Goal: Transaction & Acquisition: Purchase product/service

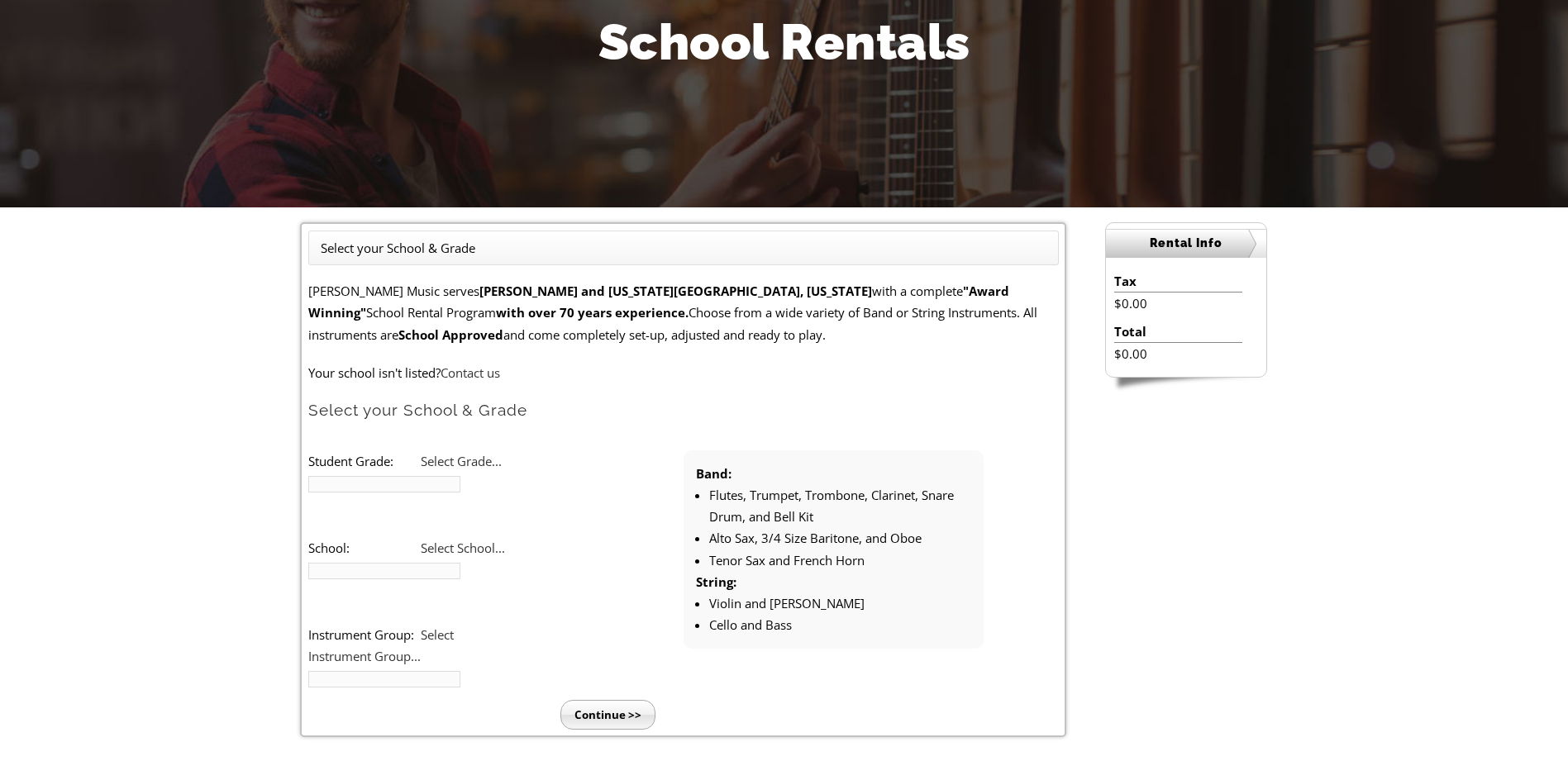
scroll to position [248, 0]
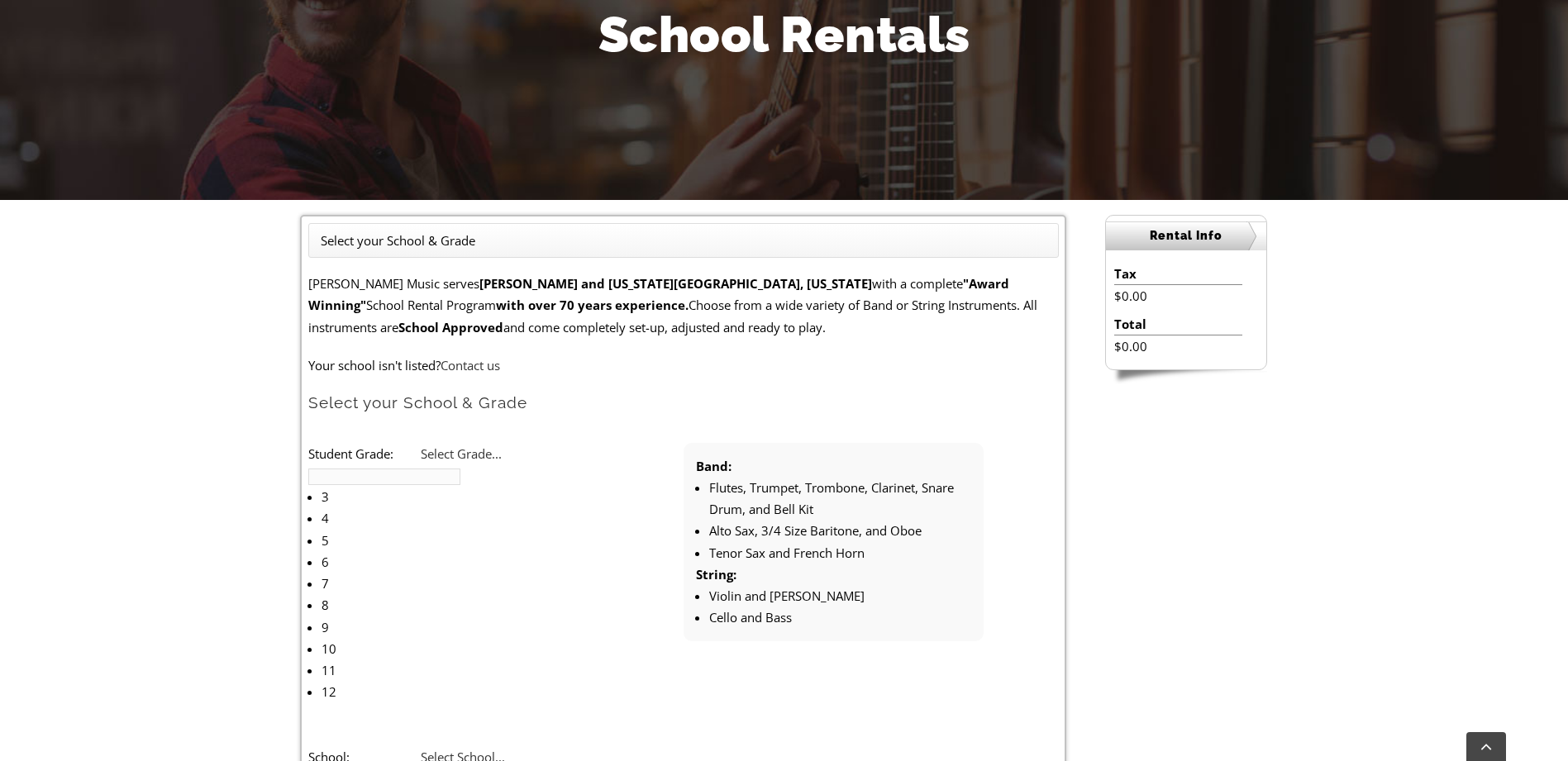
click at [308, 465] on b at bounding box center [308, 465] width 0 height 0
click at [462, 573] on li "7" at bounding box center [413, 584] width 184 height 22
click at [505, 749] on span "Select School..." at bounding box center [463, 757] width 84 height 17
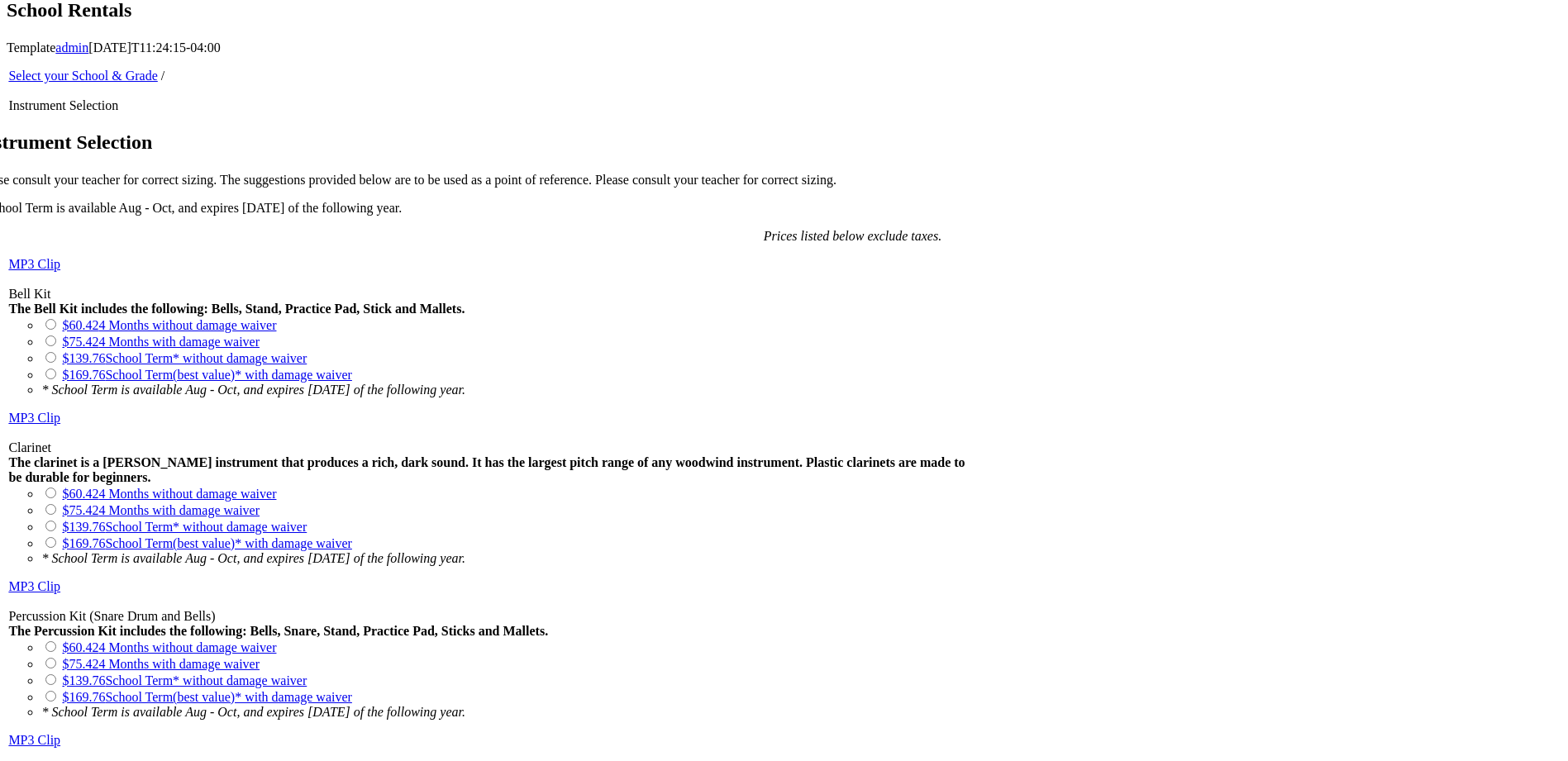
scroll to position [1158, 0]
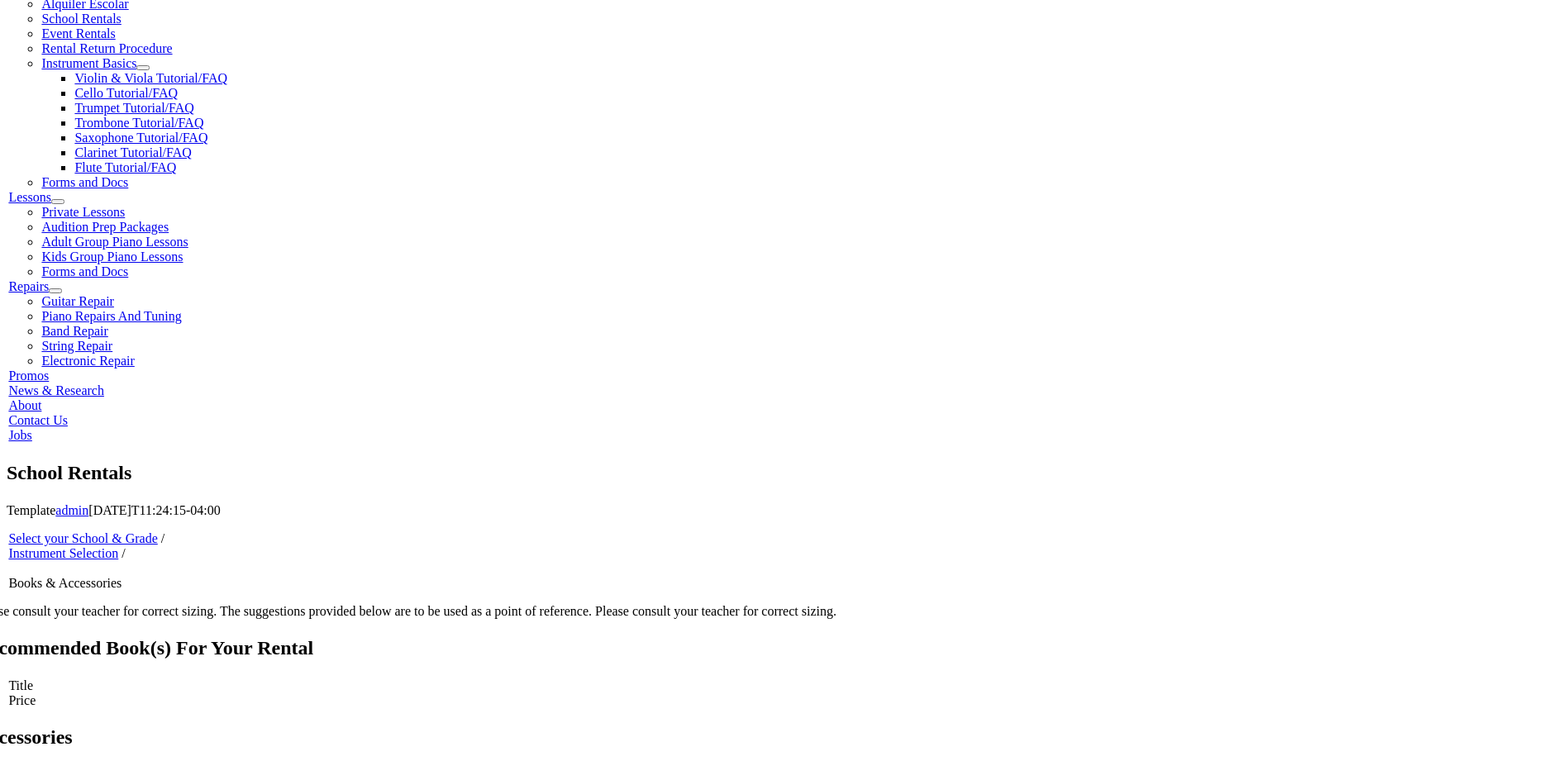
scroll to position [662, 0]
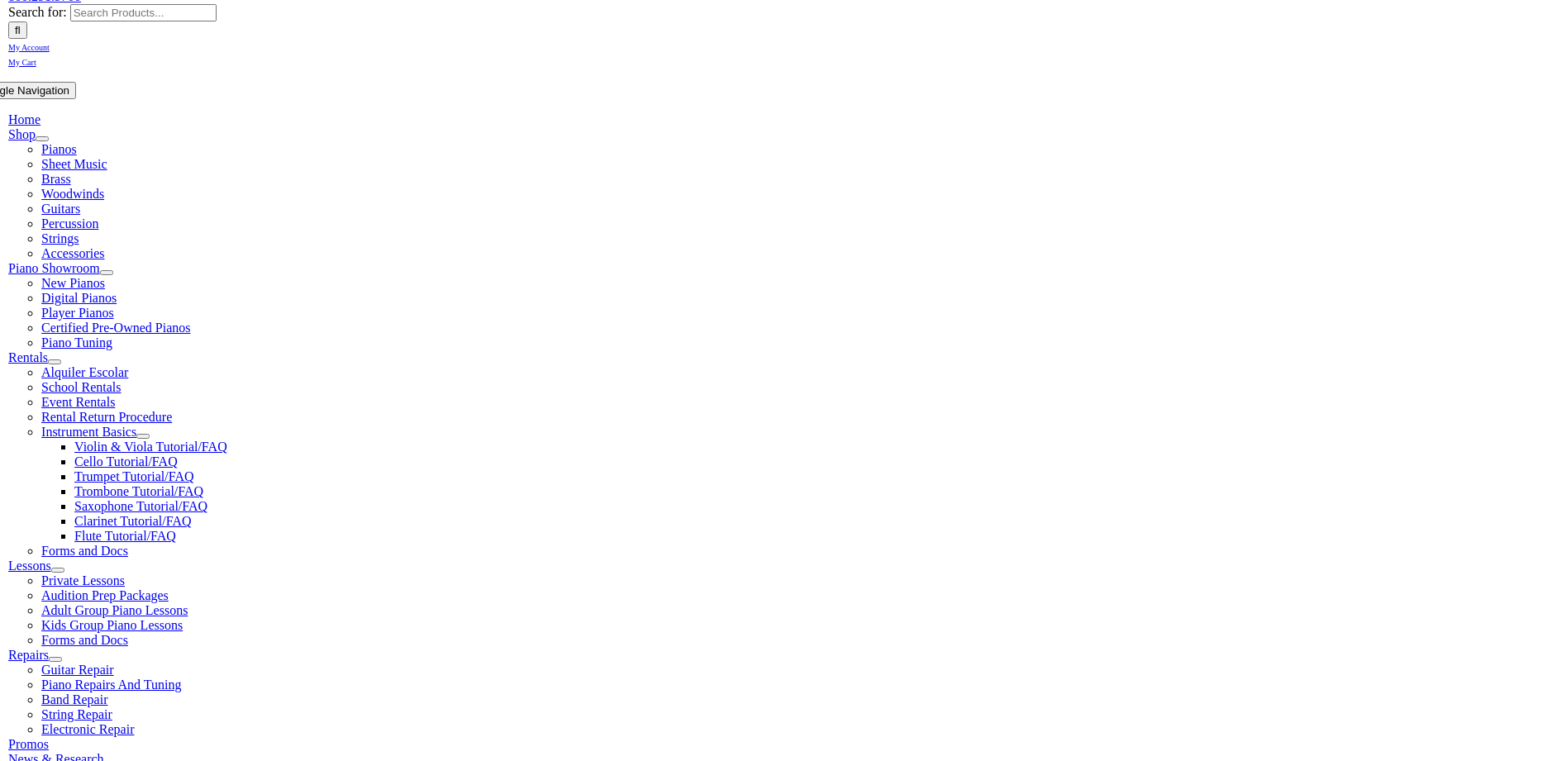
type input "1"
type input "[PERSON_NAME]"
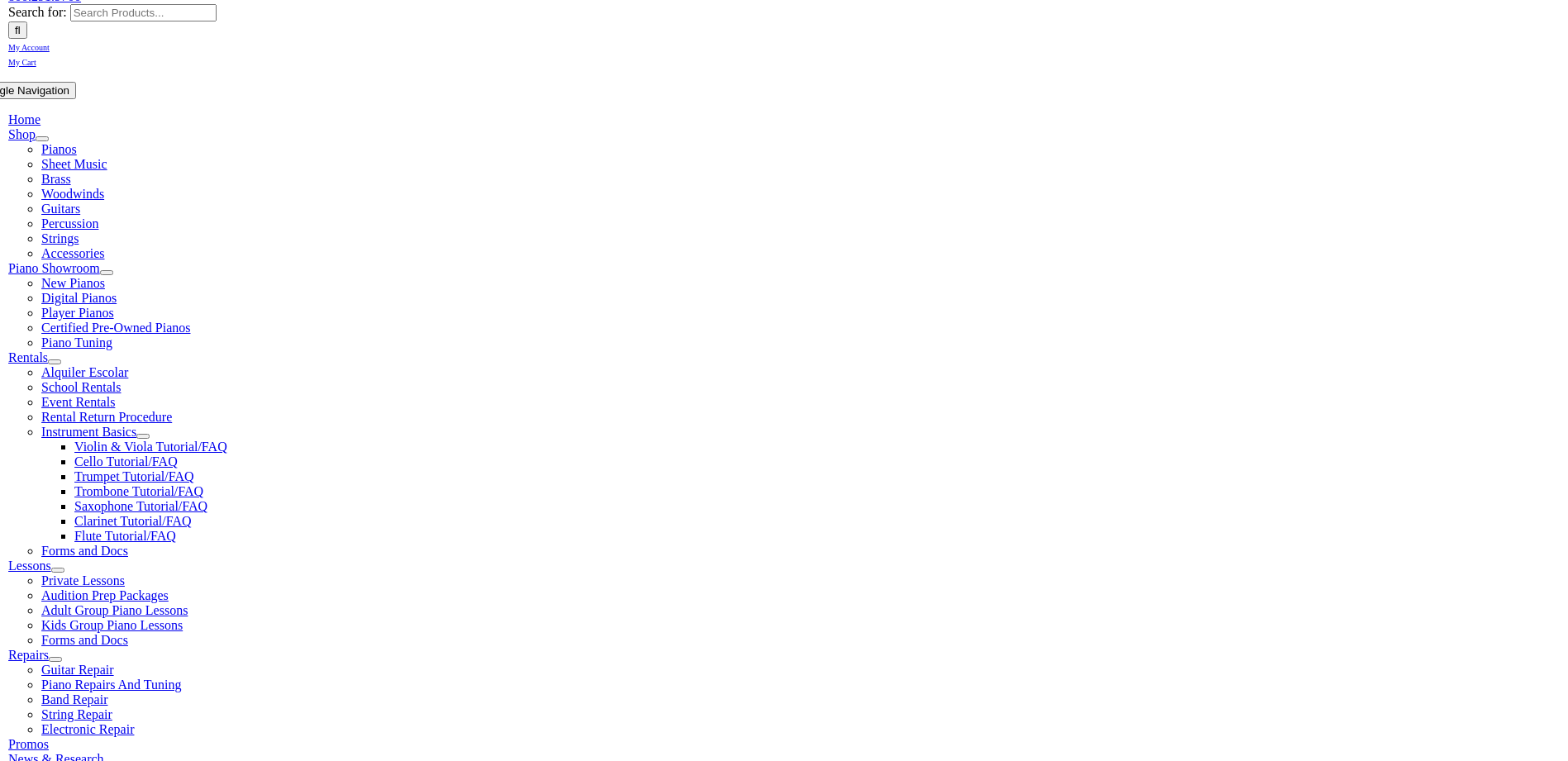
type input "Chester County Hospital"
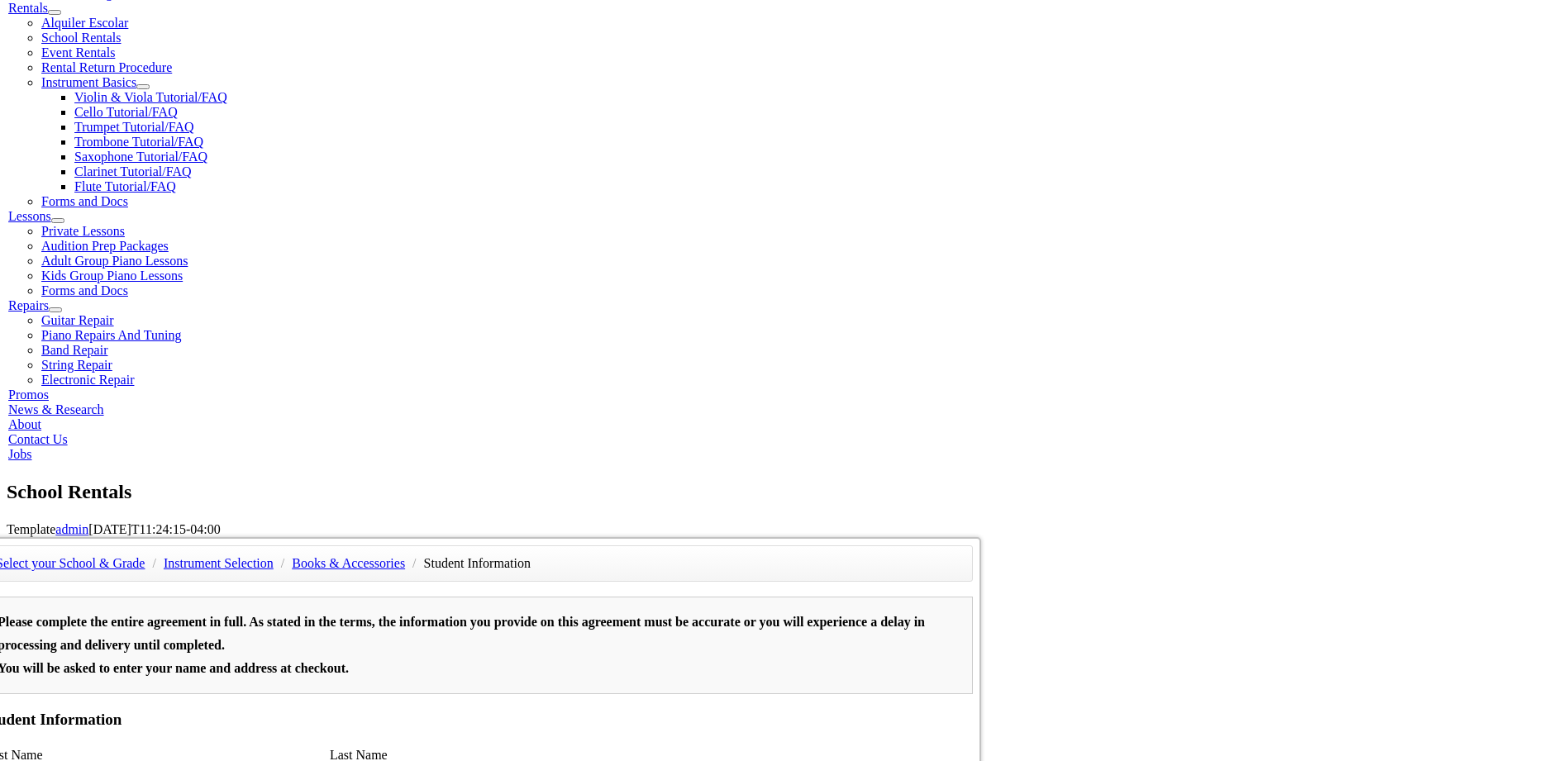
scroll to position [496, 0]
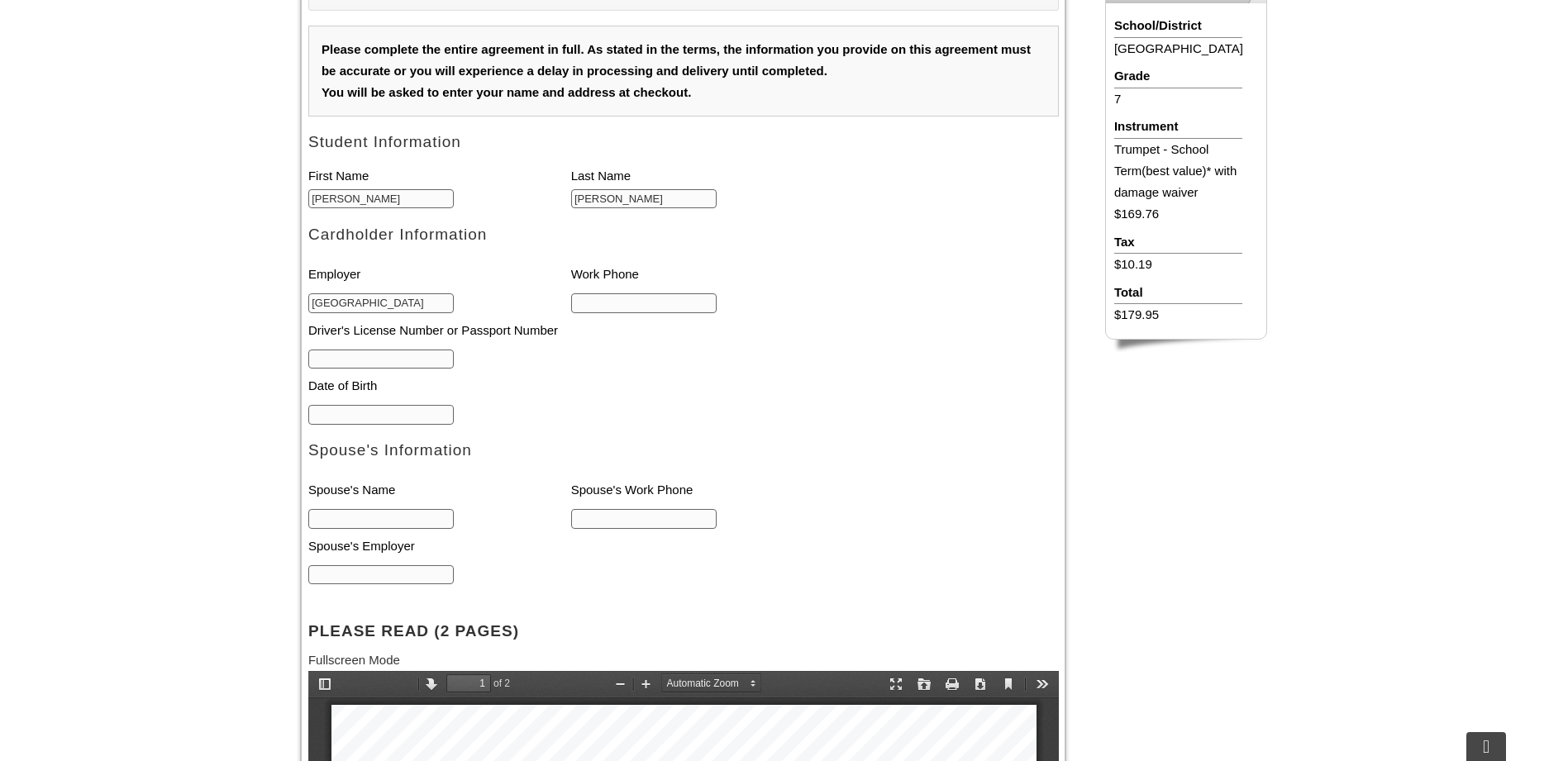
click at [401, 359] on input "text" at bounding box center [381, 359] width 147 height 20
type input "29926964"
click at [392, 419] on input "mm/dd/yyyy" at bounding box center [381, 415] width 147 height 20
type input "02/10/1984"
click at [404, 529] on input "text" at bounding box center [381, 519] width 147 height 20
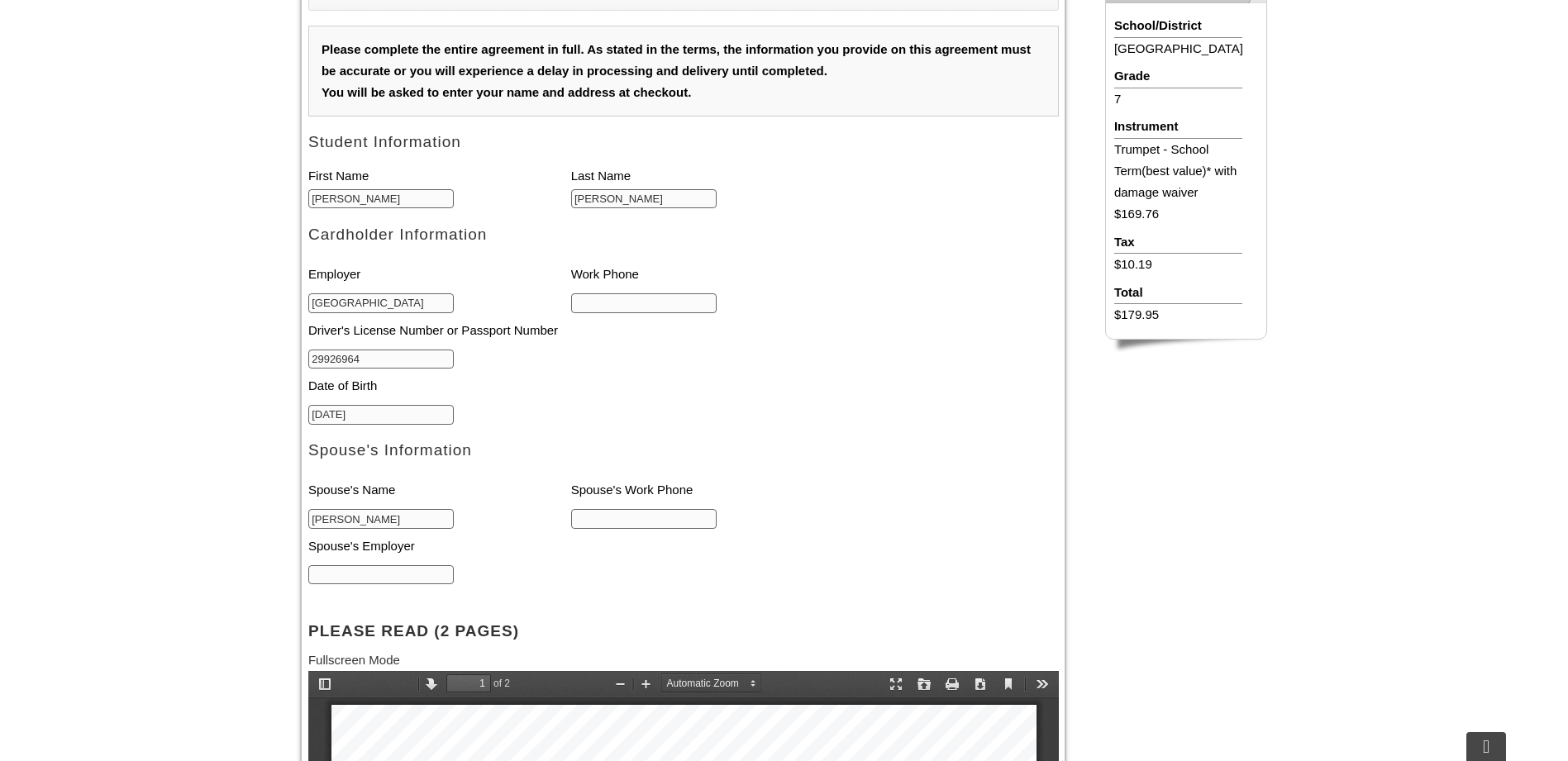
type input "Joseph Fitzgerald"
type input "[DEMOGRAPHIC_DATA][GEOGRAPHIC_DATA]"
click at [441, 301] on li "Chester County Hospital" at bounding box center [439, 301] width 262 height 22
click at [437, 297] on input "Chester County Hospital" at bounding box center [381, 303] width 147 height 20
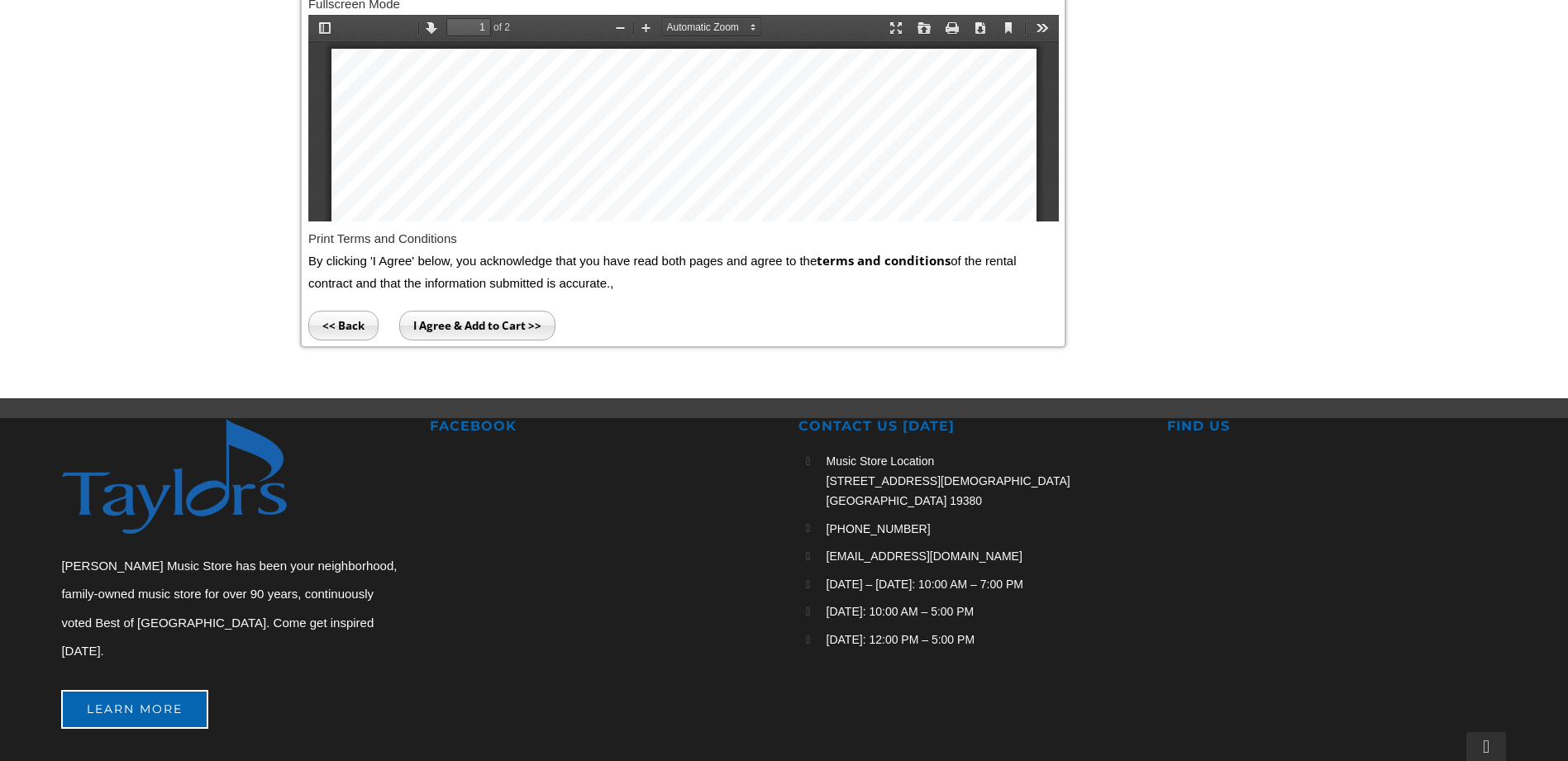
scroll to position [1158, 0]
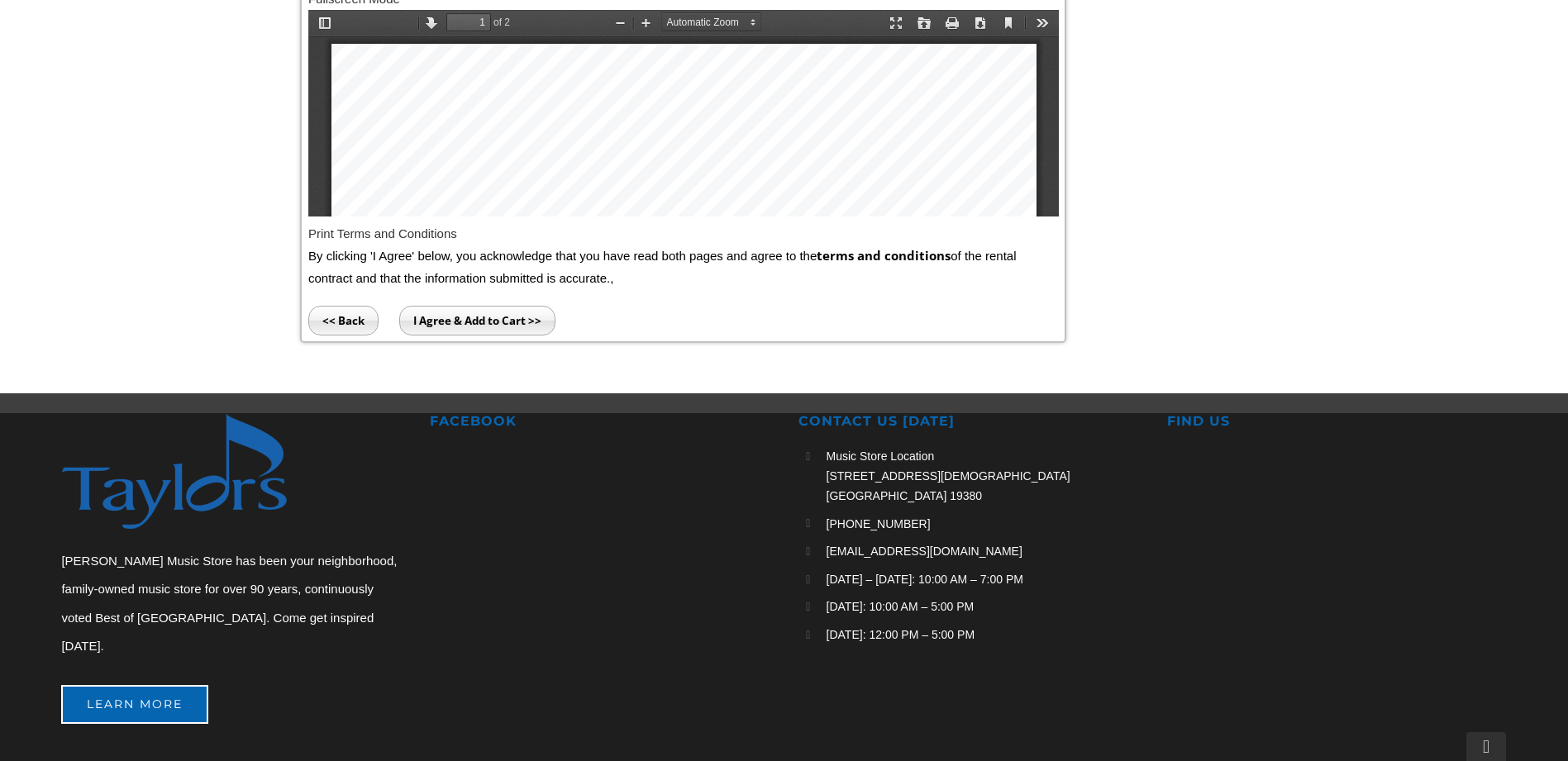
type input "[GEOGRAPHIC_DATA] RN Manager"
click at [479, 328] on input "I Agree & Add to Cart >>" at bounding box center [477, 320] width 156 height 30
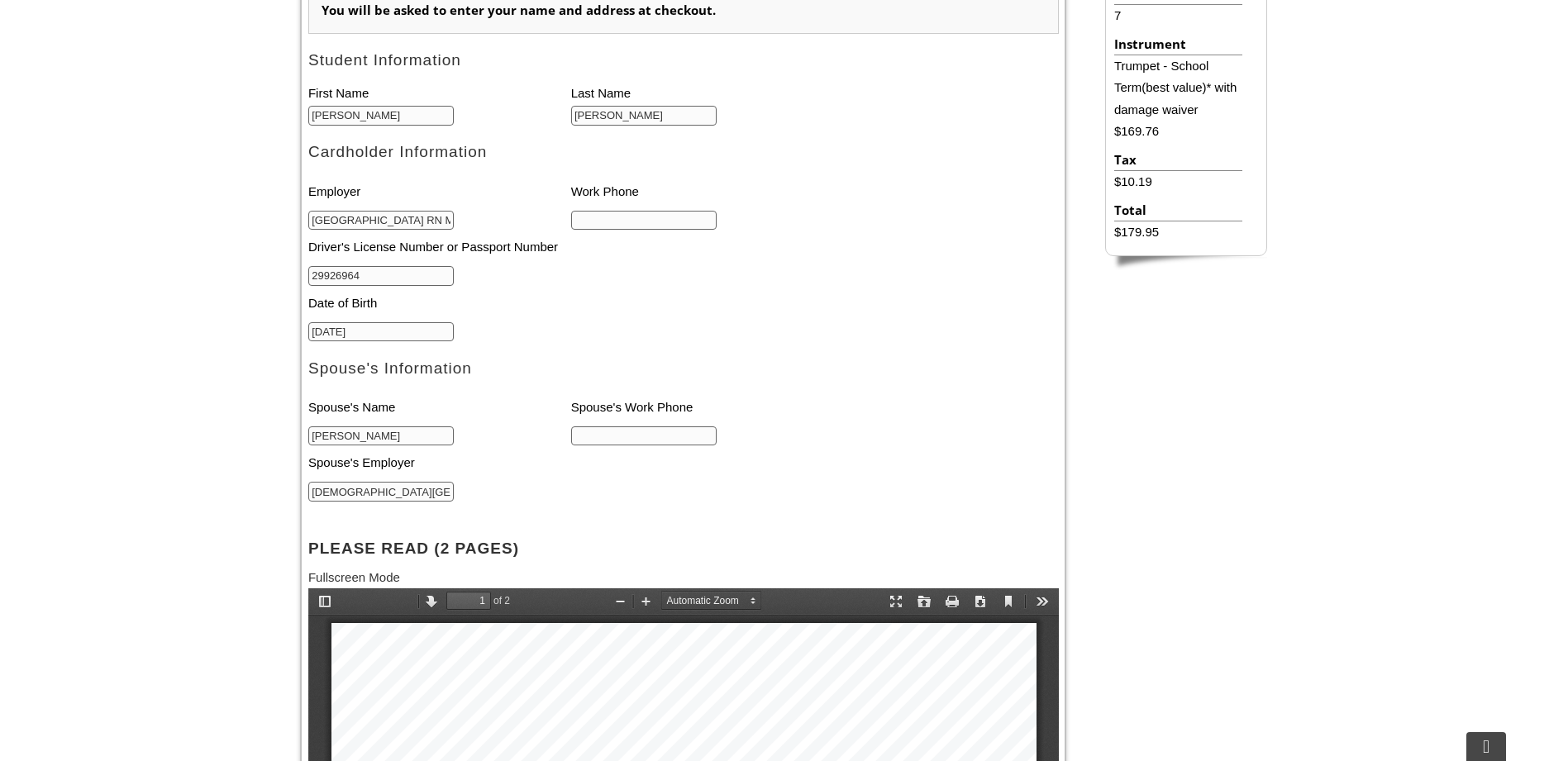
click at [632, 219] on input "text" at bounding box center [644, 221] width 147 height 20
type input "215-840-2320"
drag, startPoint x: 683, startPoint y: 224, endPoint x: 524, endPoint y: 224, distance: 159.0
click at [524, 224] on ul "Employer Work Phone Chester County Hospital RN Manager 215-840-2320 Driver's Li…" at bounding box center [570, 258] width 525 height 168
type input "609-287-0771"
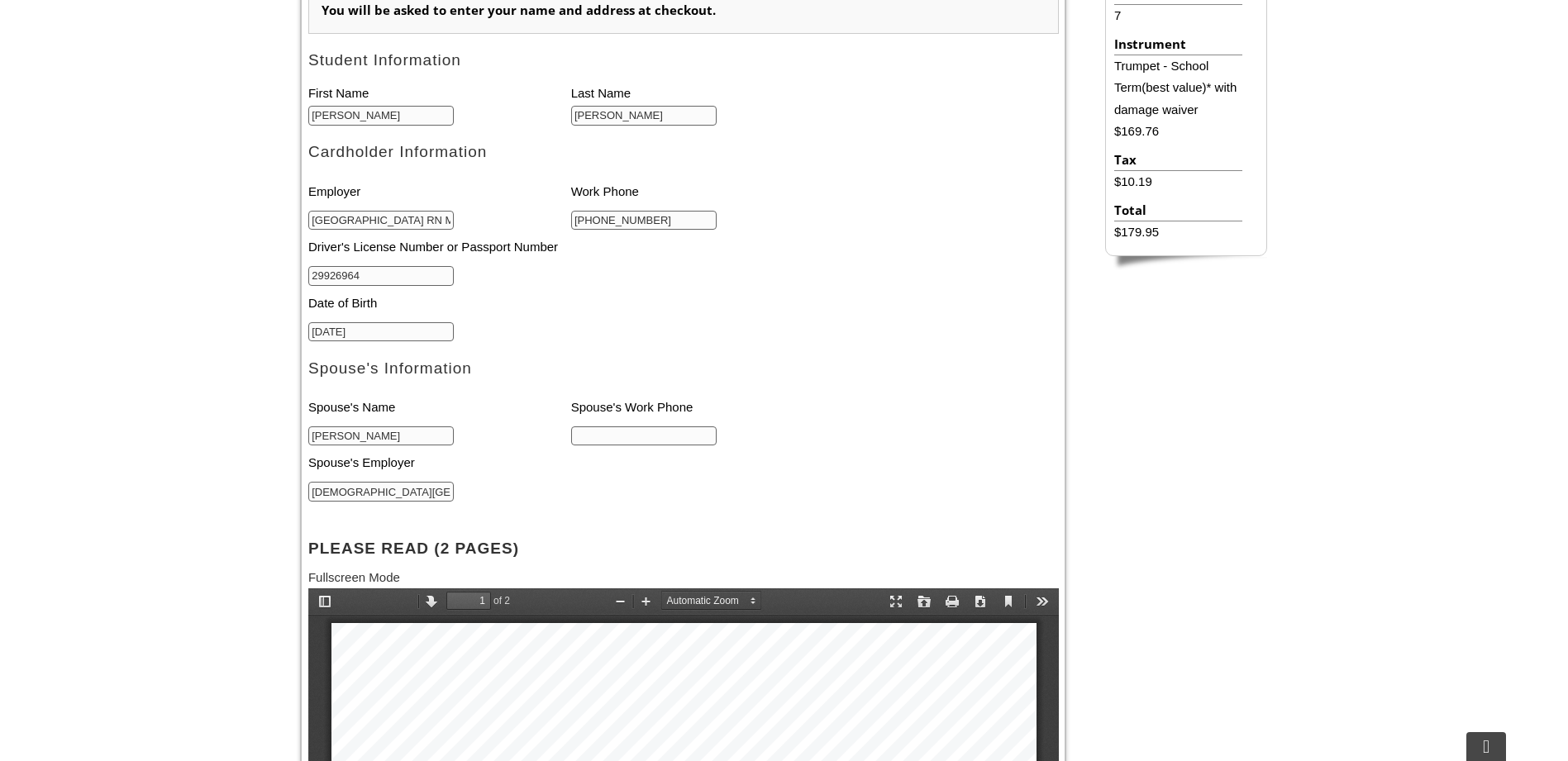
click at [608, 446] on input "text" at bounding box center [644, 436] width 147 height 20
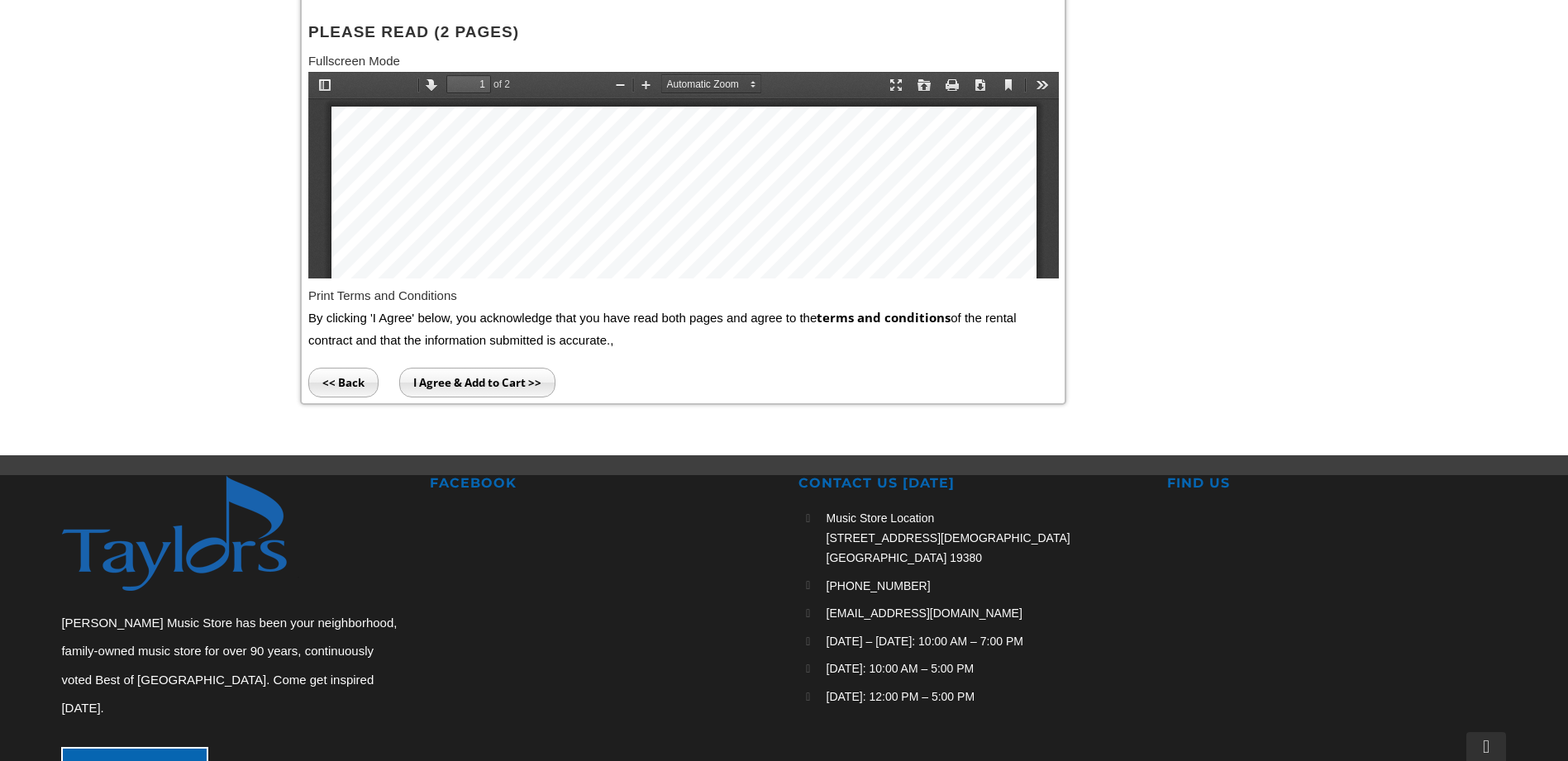
scroll to position [1240, 0]
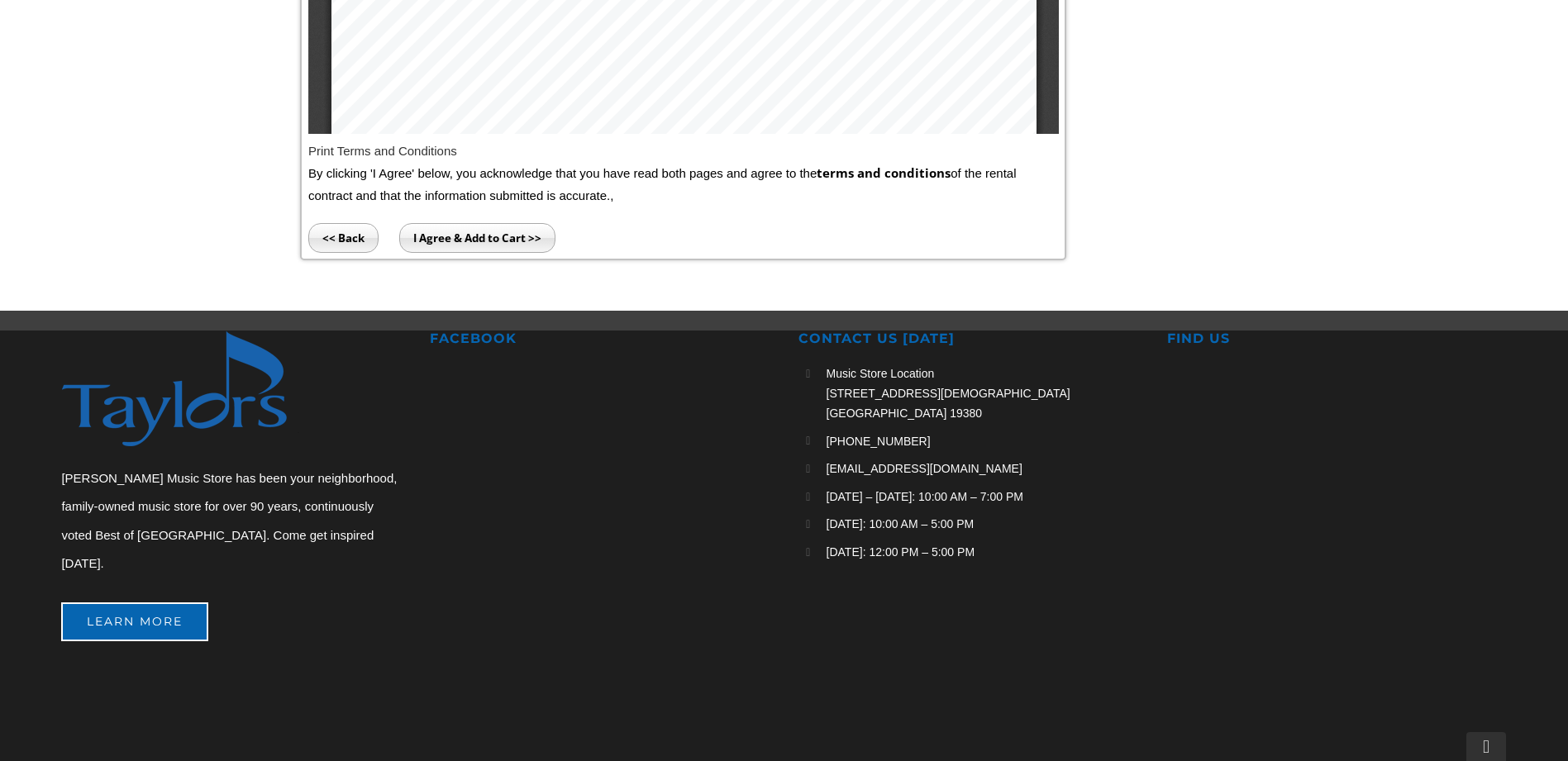
type input "215-840-2320"
drag, startPoint x: 449, startPoint y: 247, endPoint x: 499, endPoint y: 241, distance: 50.4
click at [449, 247] on input "I Agree & Add to Cart >>" at bounding box center [477, 239] width 156 height 30
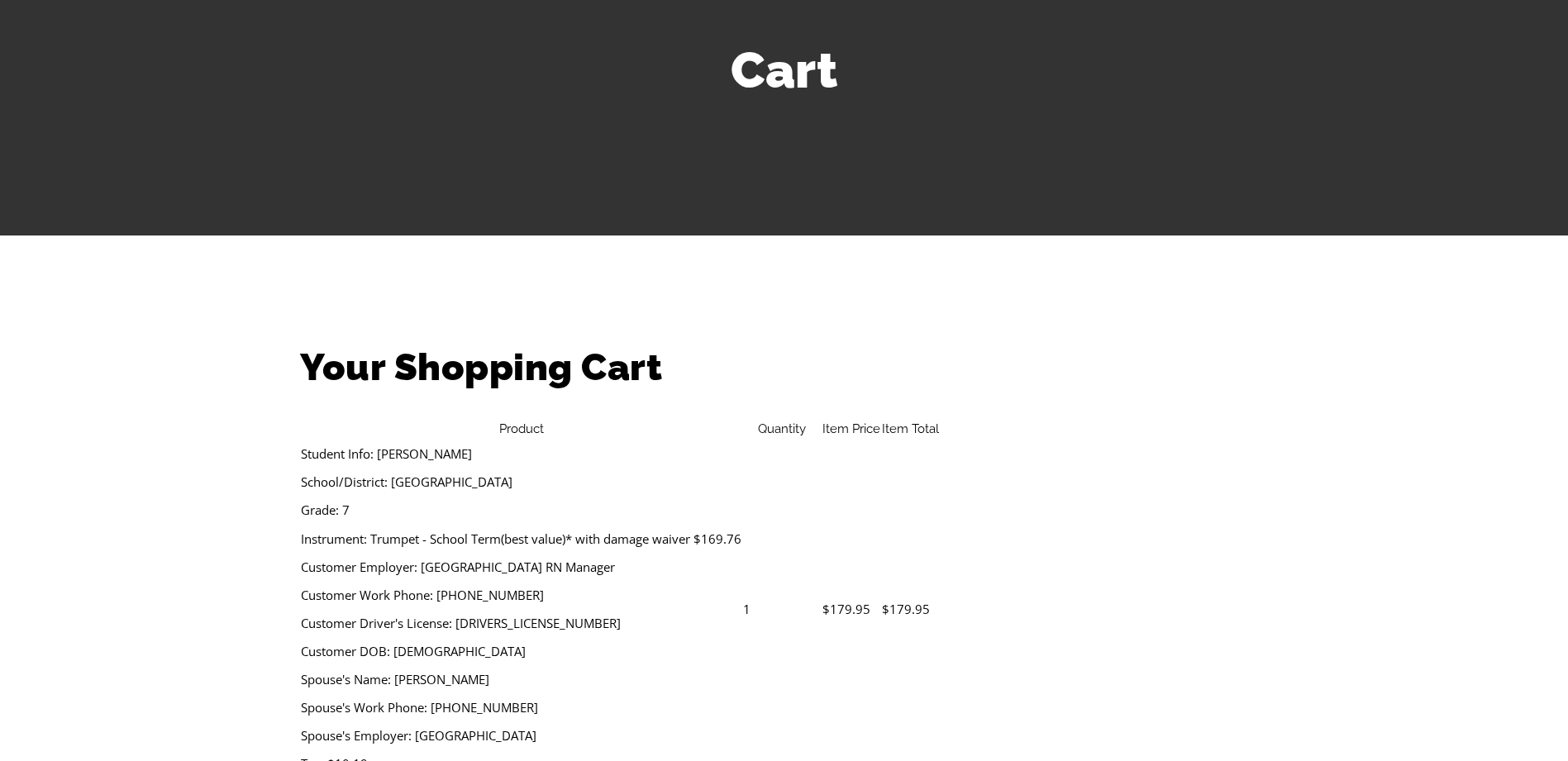
scroll to position [166, 0]
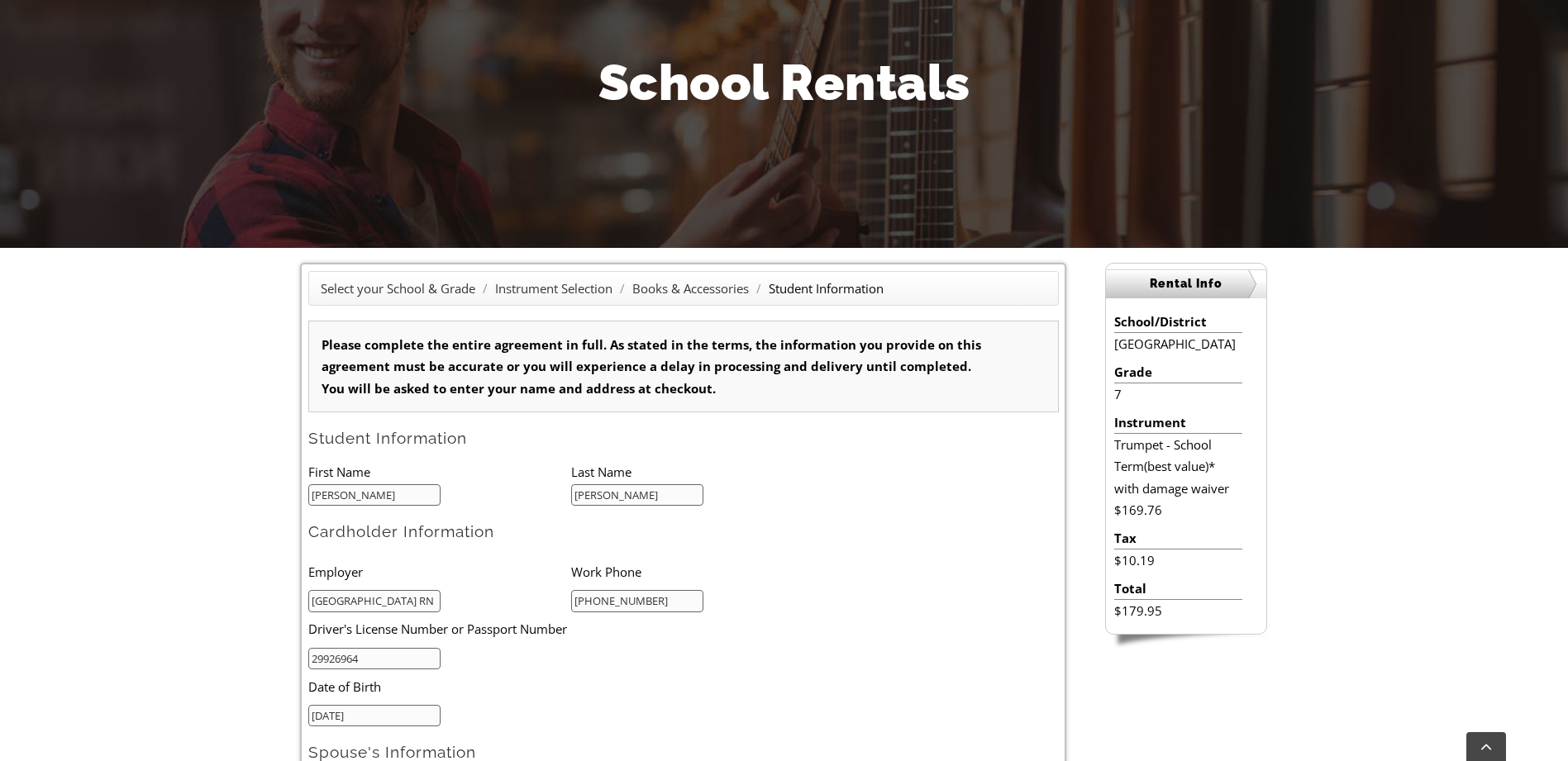
type input "1"
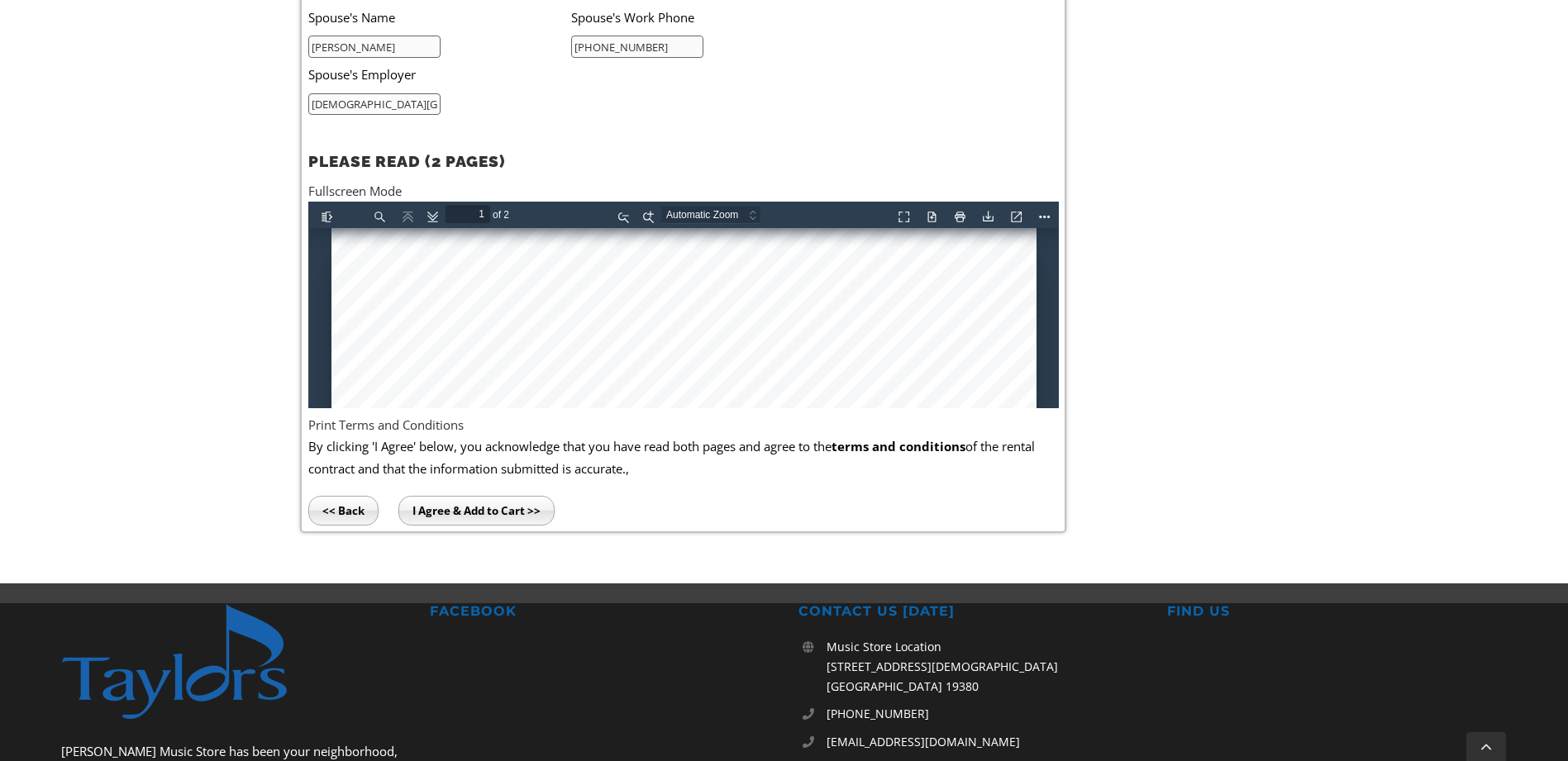
scroll to position [1110, 0]
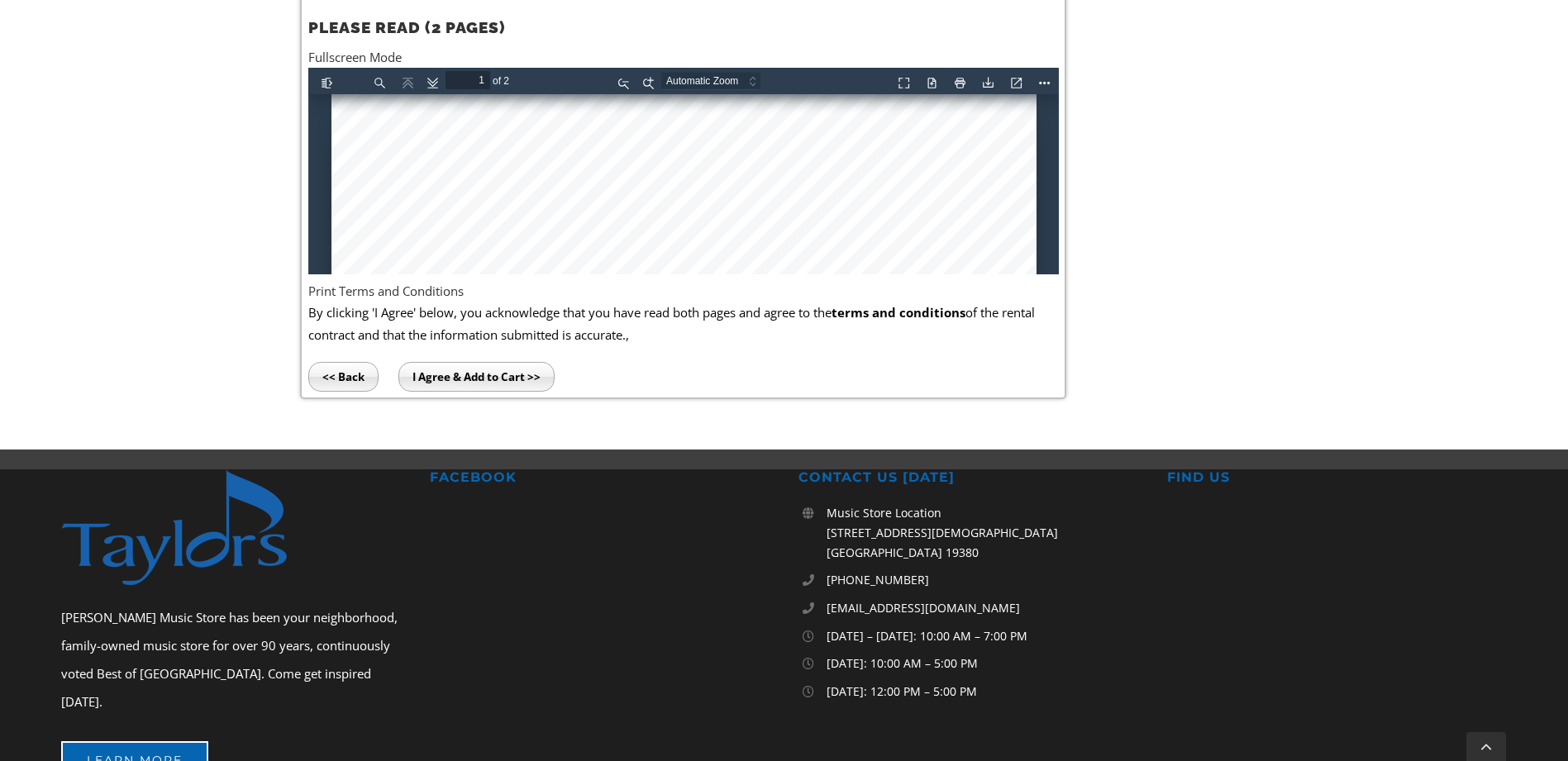
click at [504, 378] on input "I Agree & Add to Cart >>" at bounding box center [476, 377] width 156 height 30
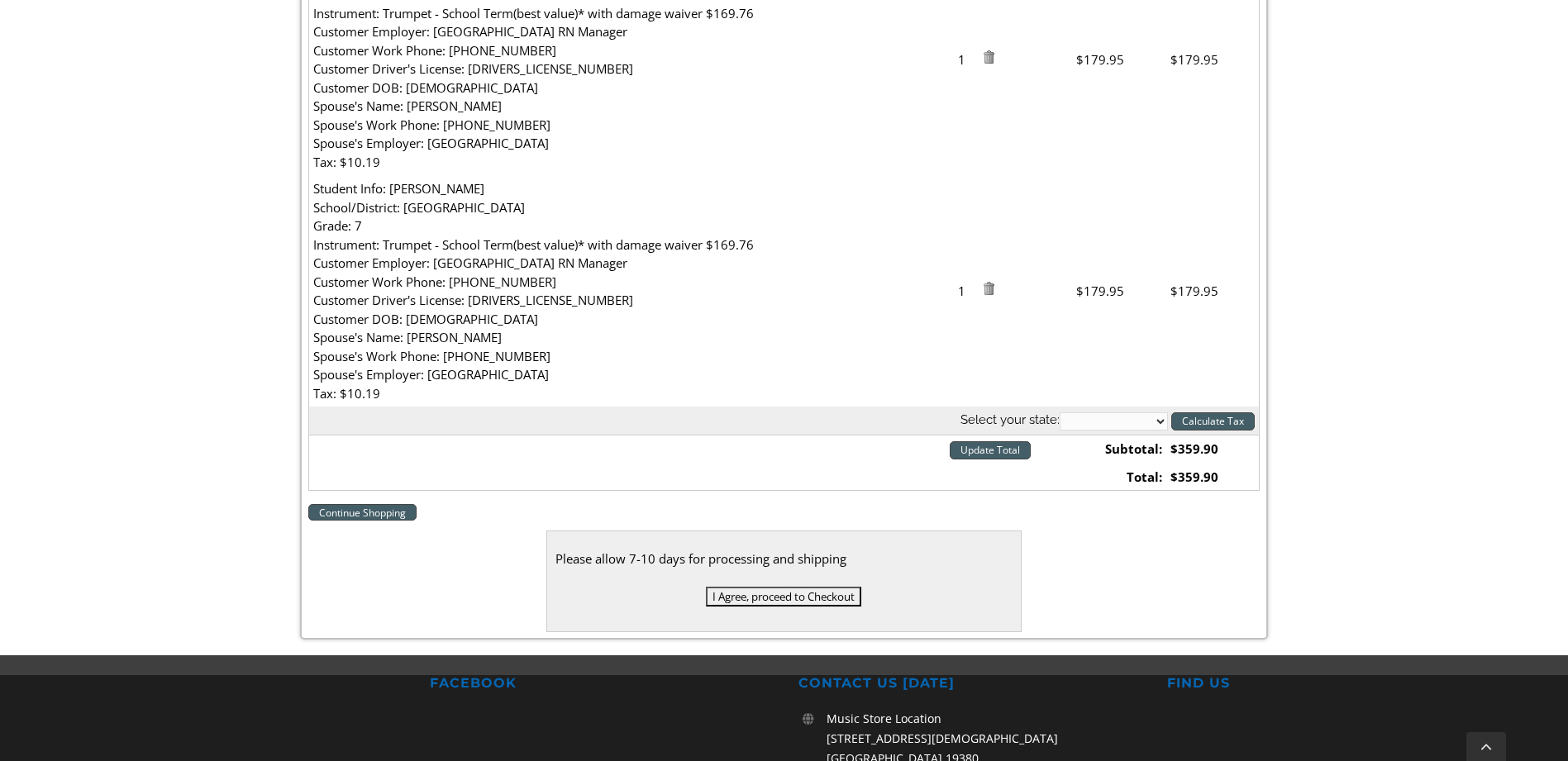
scroll to position [413, 0]
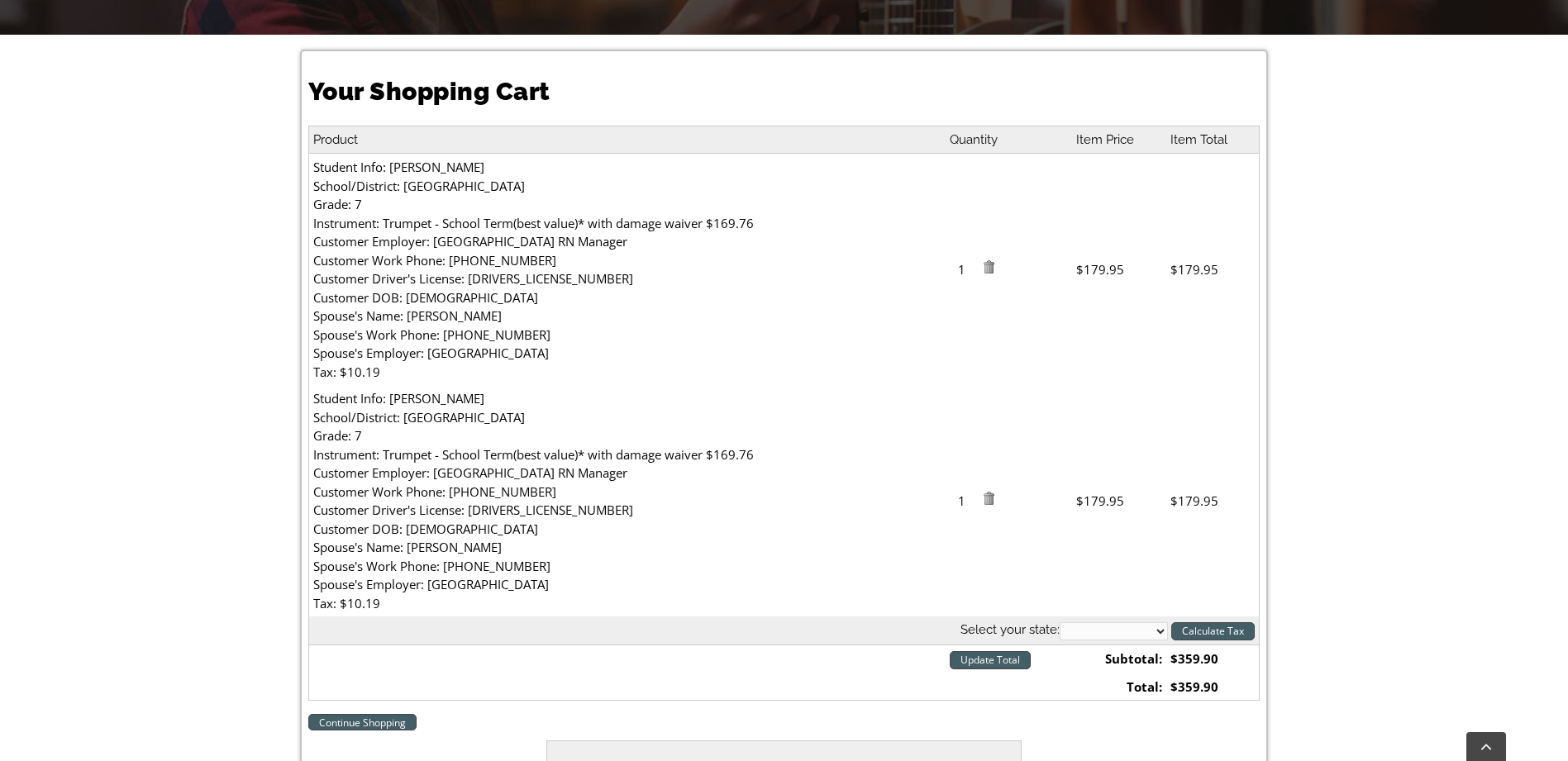
click at [993, 499] on img at bounding box center [988, 499] width 13 height 13
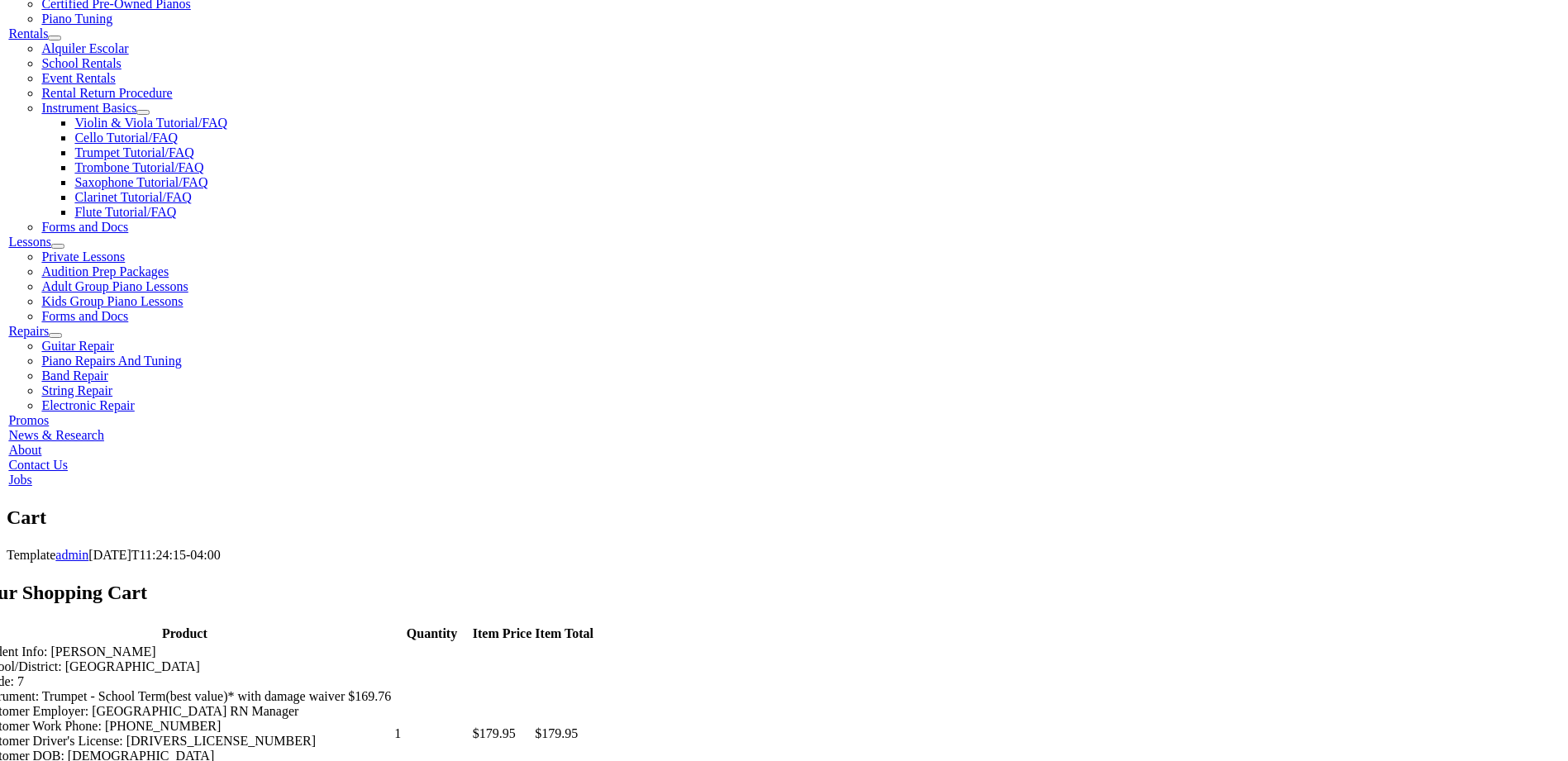
scroll to position [579, 0]
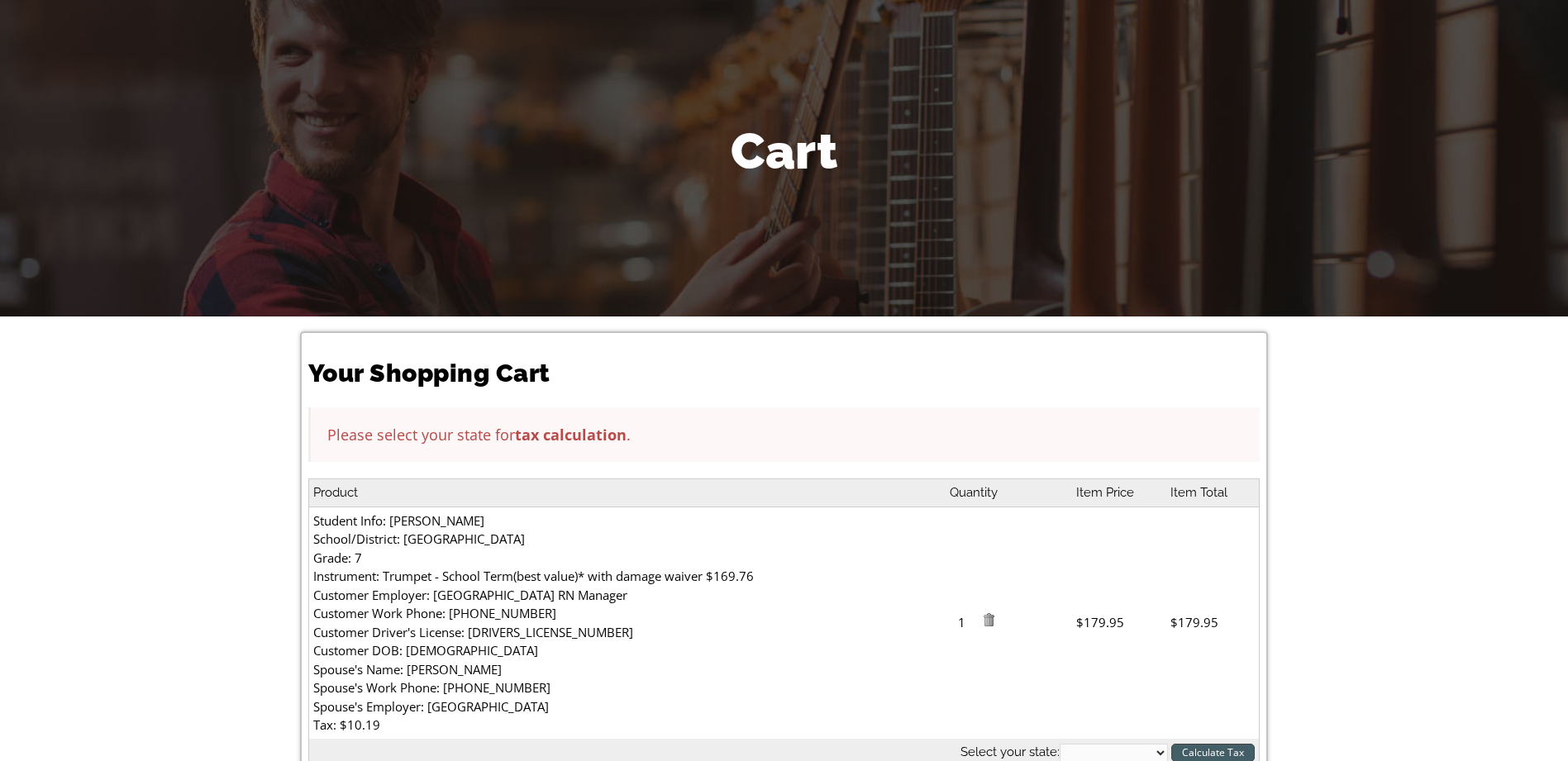
scroll to position [330, 0]
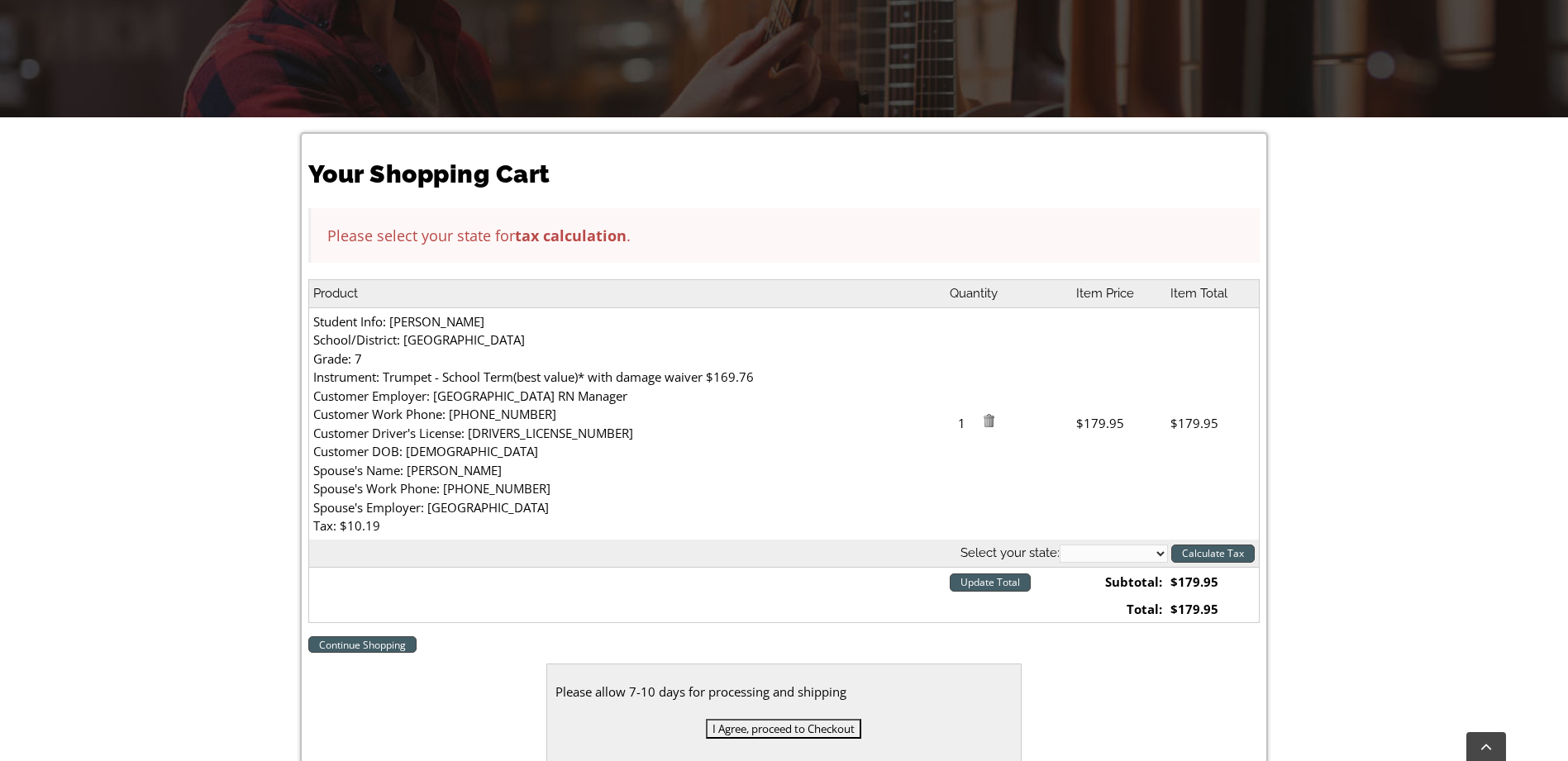
click at [1162, 556] on select "[US_STATE] [US_STATE] [US_STATE] [US_STATE] [US_STATE] [US_STATE] [US_STATE] [U…" at bounding box center [1113, 554] width 108 height 18
select select "PA"
click at [1060, 545] on select "[US_STATE] [US_STATE] [US_STATE] [US_STATE] [US_STATE] [US_STATE] [US_STATE] [U…" at bounding box center [1113, 554] width 108 height 18
click at [1223, 551] on input "Calculate Tax" at bounding box center [1213, 554] width 84 height 18
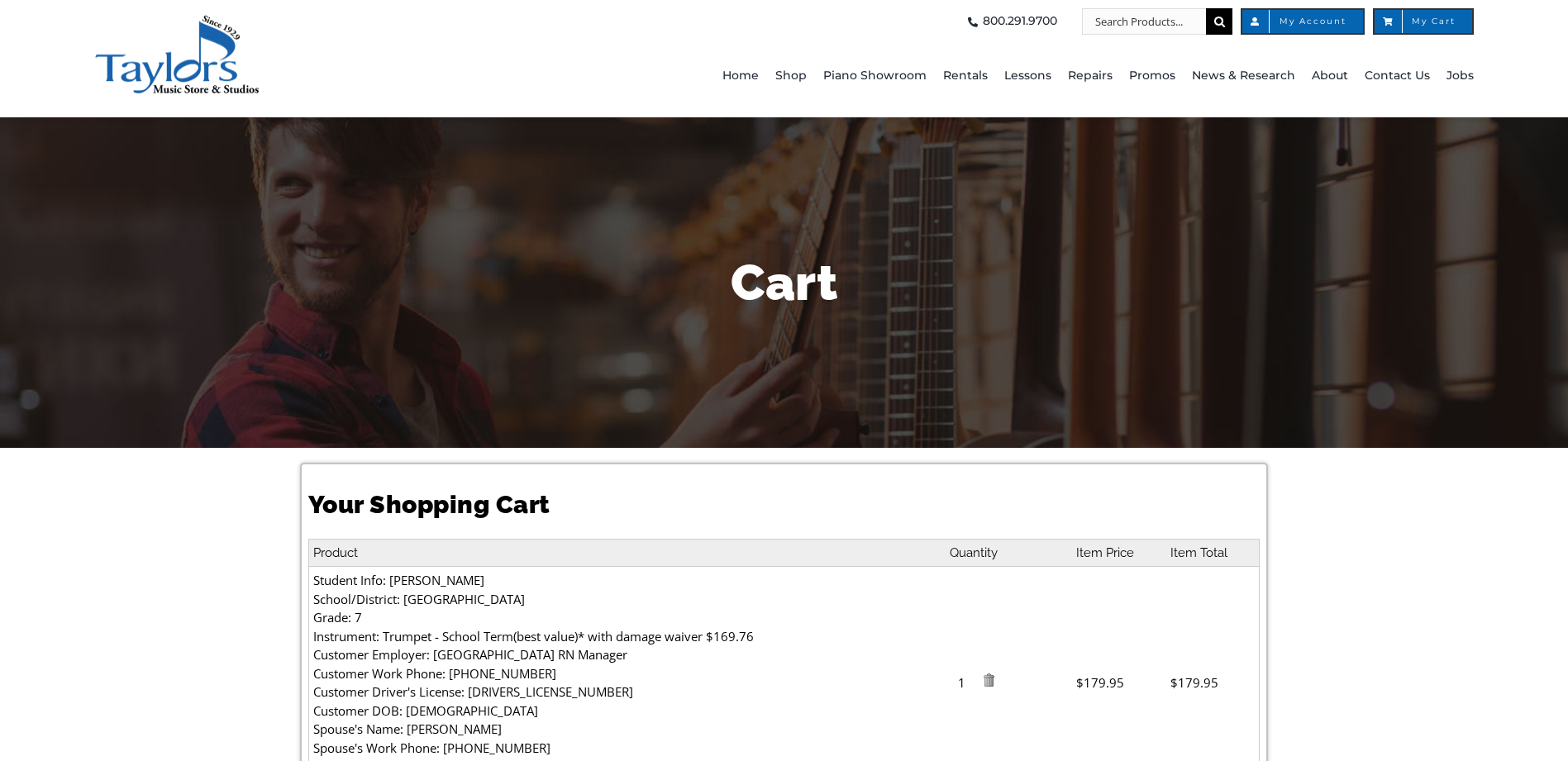
select select "PA"
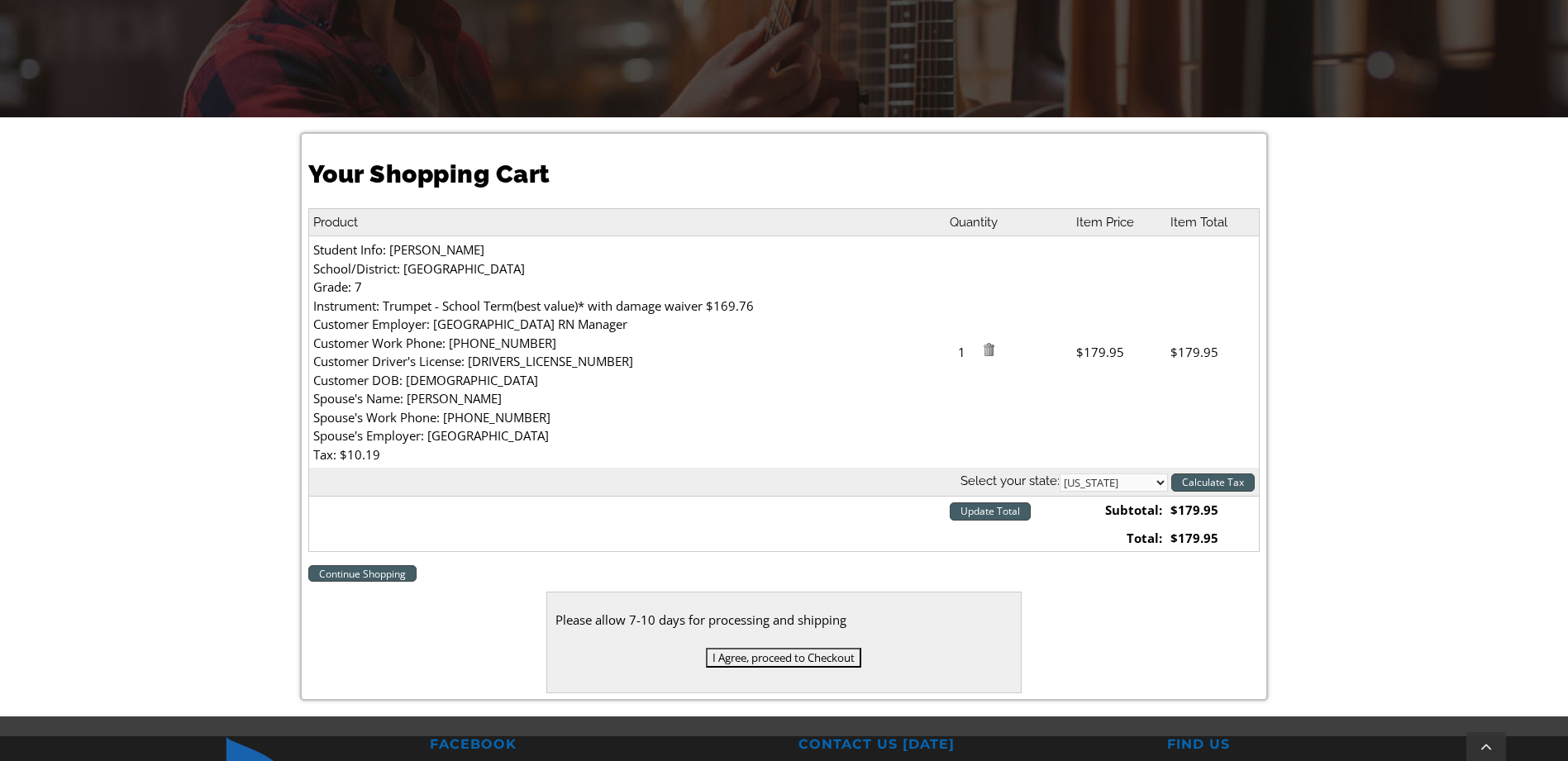
scroll to position [496, 0]
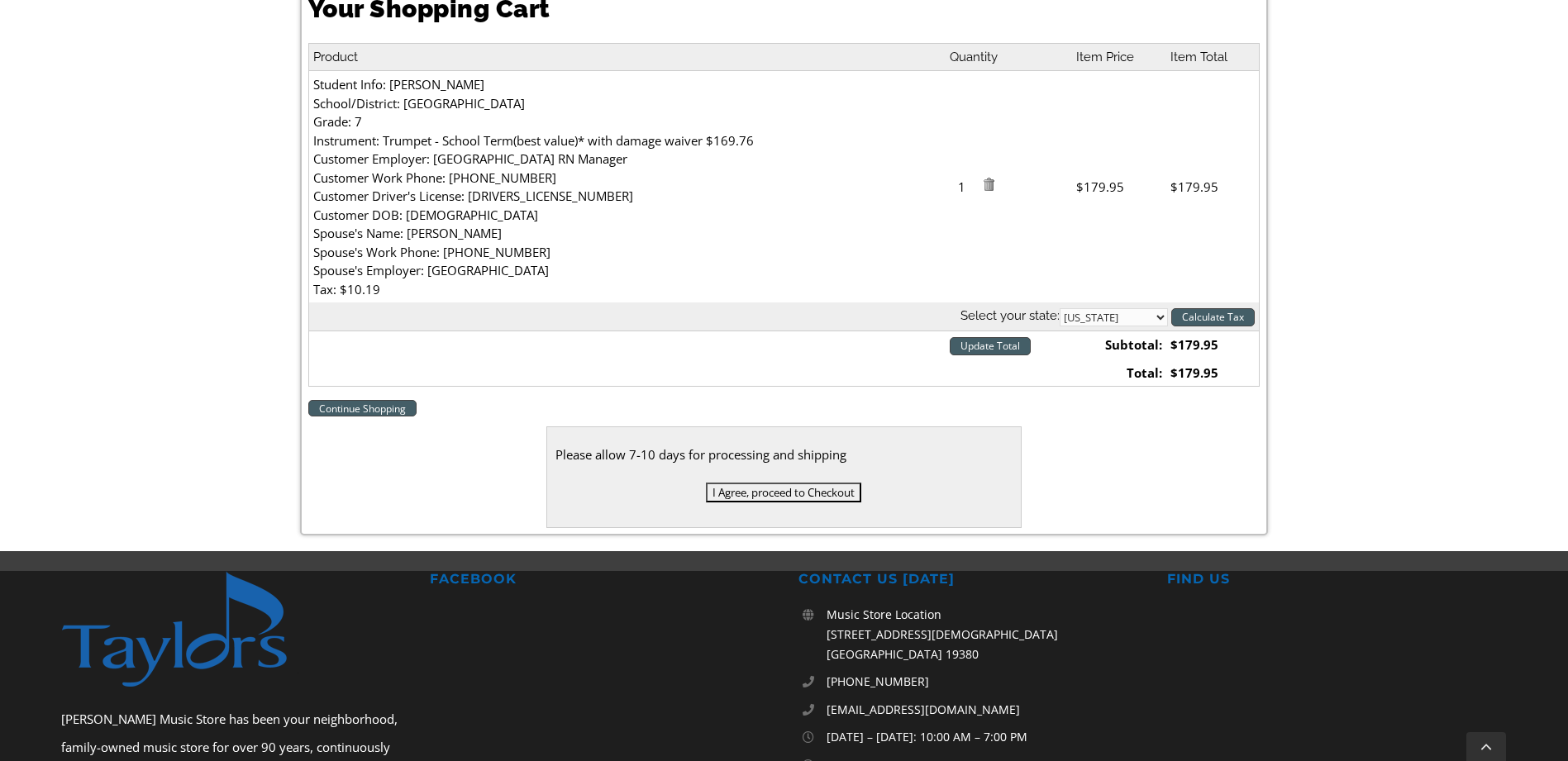
click at [795, 489] on input "I Agree, proceed to Checkout" at bounding box center [784, 493] width 156 height 20
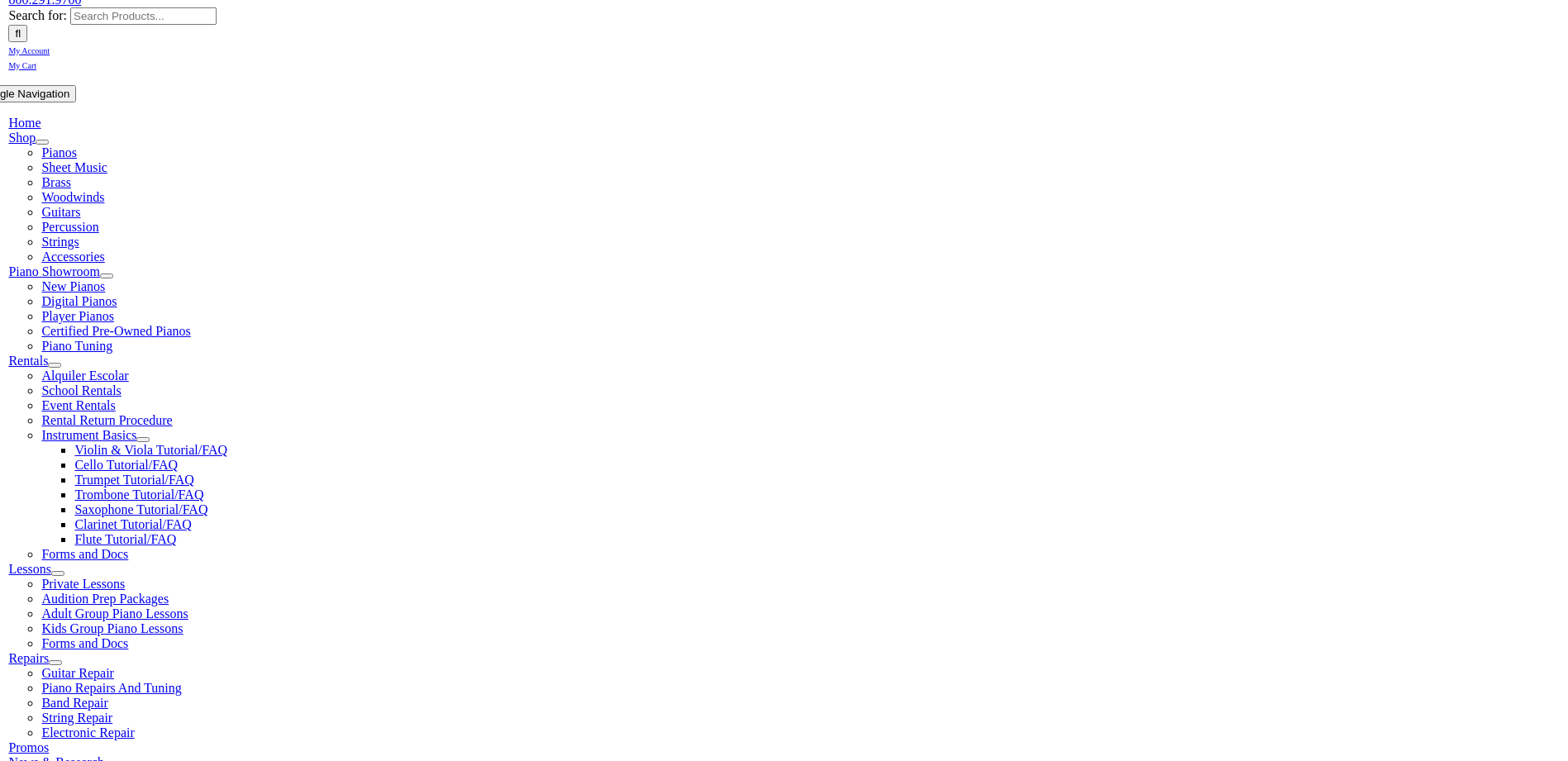
scroll to position [248, 0]
type input "[EMAIL_ADDRESS][DOMAIN_NAME]"
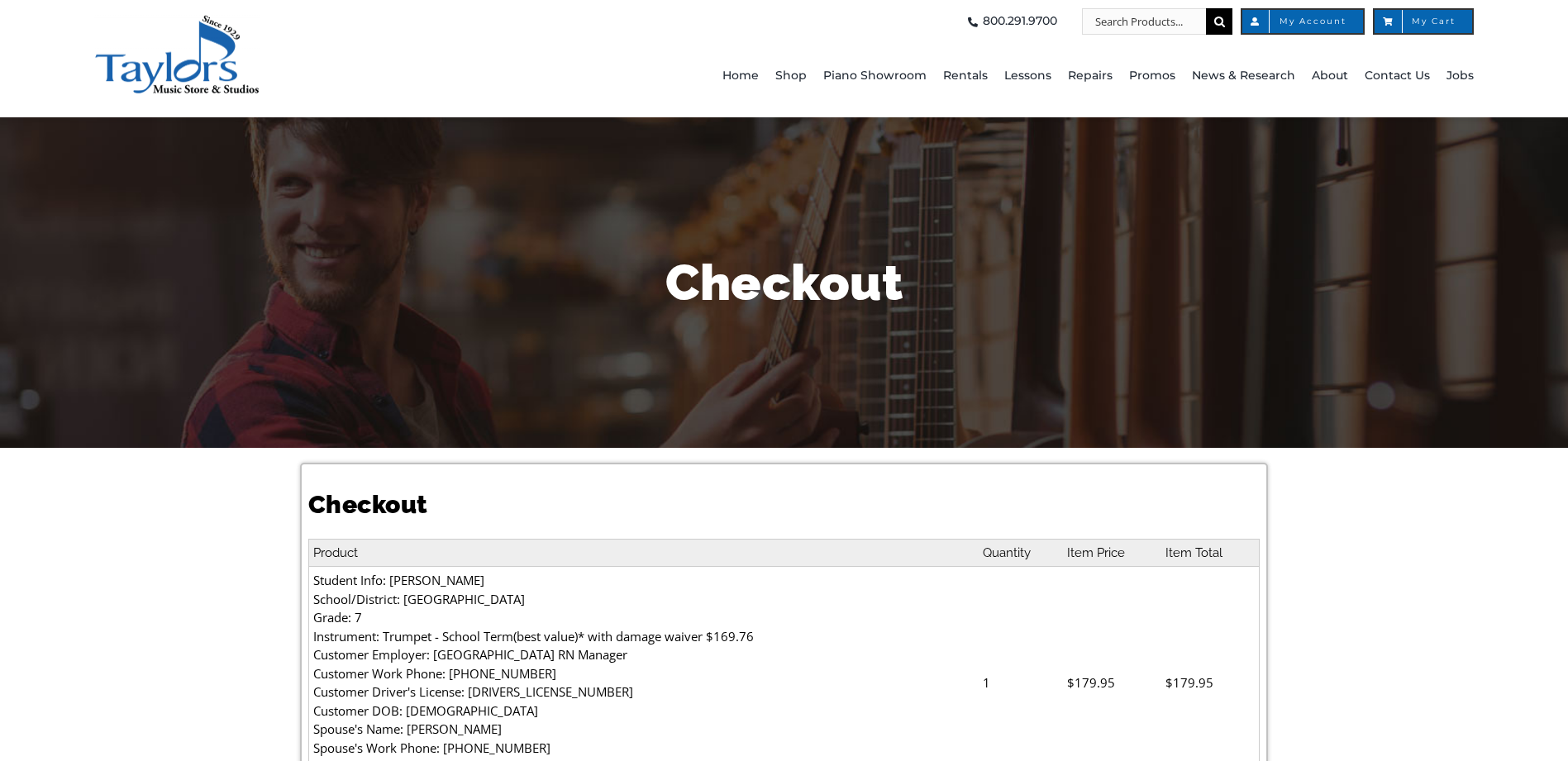
select select
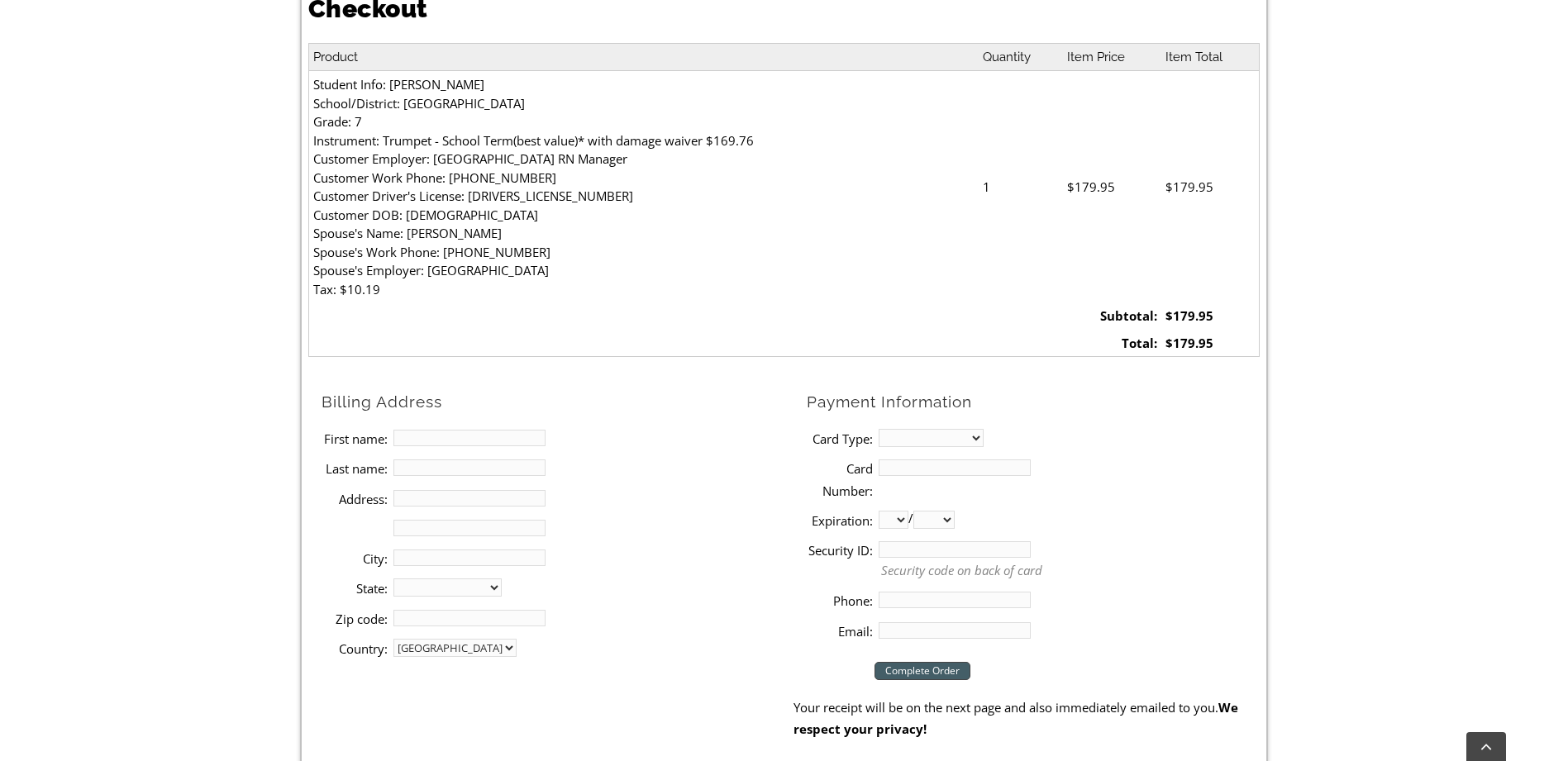
scroll to position [662, 0]
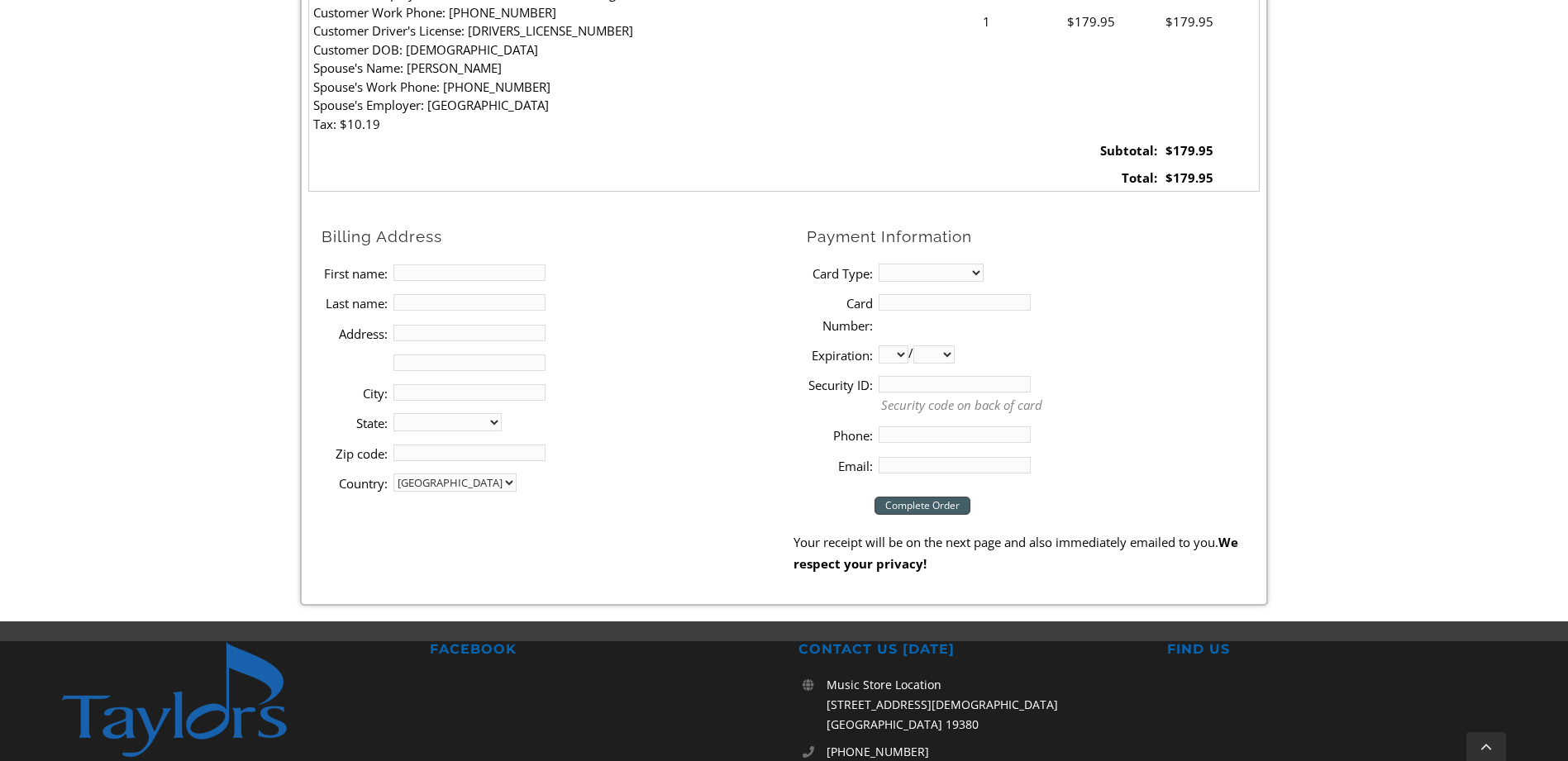
click at [436, 272] on input "First name:" at bounding box center [469, 272] width 152 height 17
type input "[PERSON_NAME]"
click at [480, 307] on input "[PERSON_NAME]" at bounding box center [469, 302] width 152 height 17
type input "[PERSON_NAME]"
type input "[STREET_ADDRESS]"
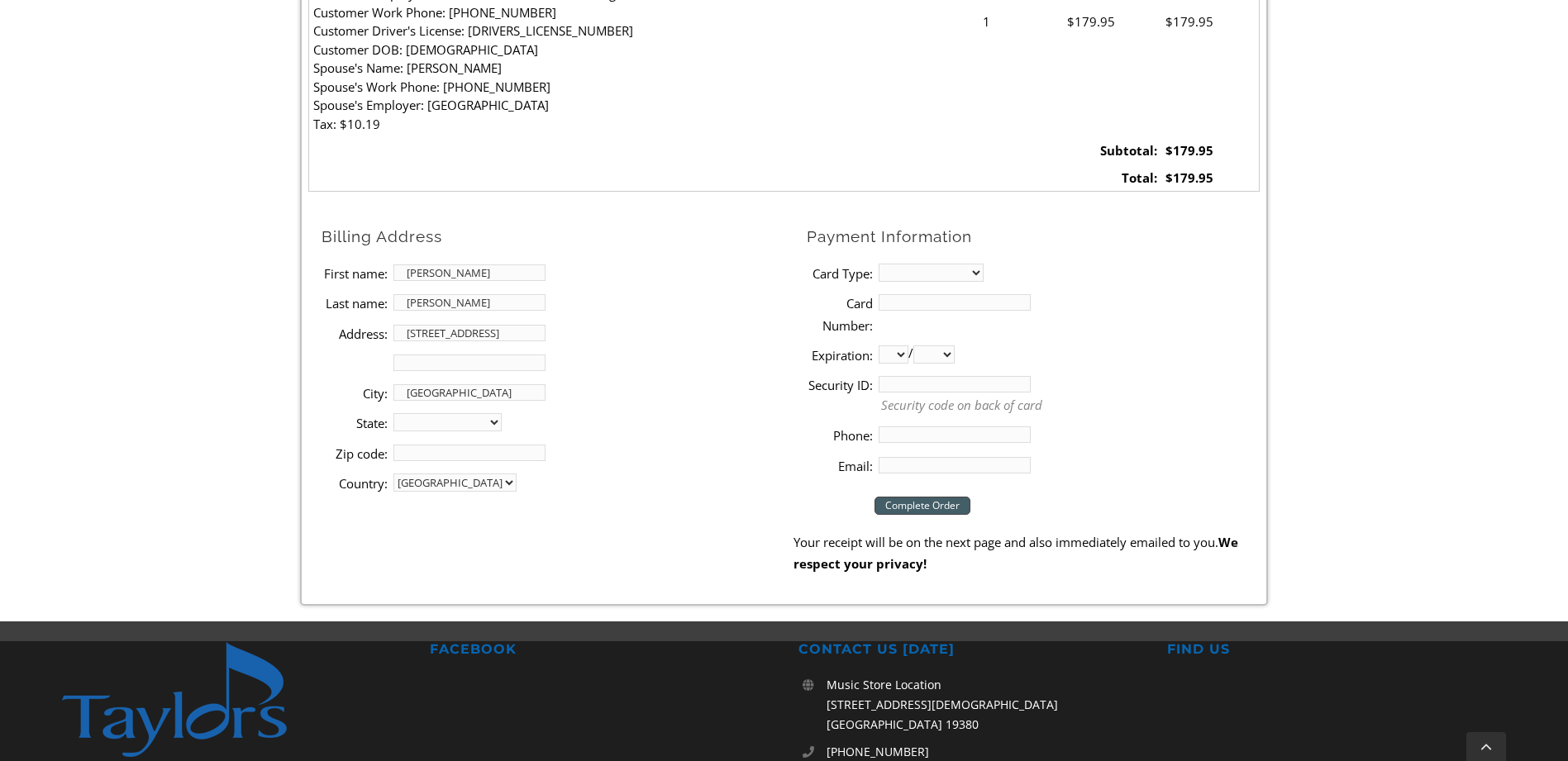
type input "[GEOGRAPHIC_DATA]"
select select "PA"
type input "19362"
drag, startPoint x: 969, startPoint y: 269, endPoint x: 959, endPoint y: 270, distance: 10.0
click at [969, 269] on select "MasterCard Visa American Express Discover" at bounding box center [931, 272] width 105 height 18
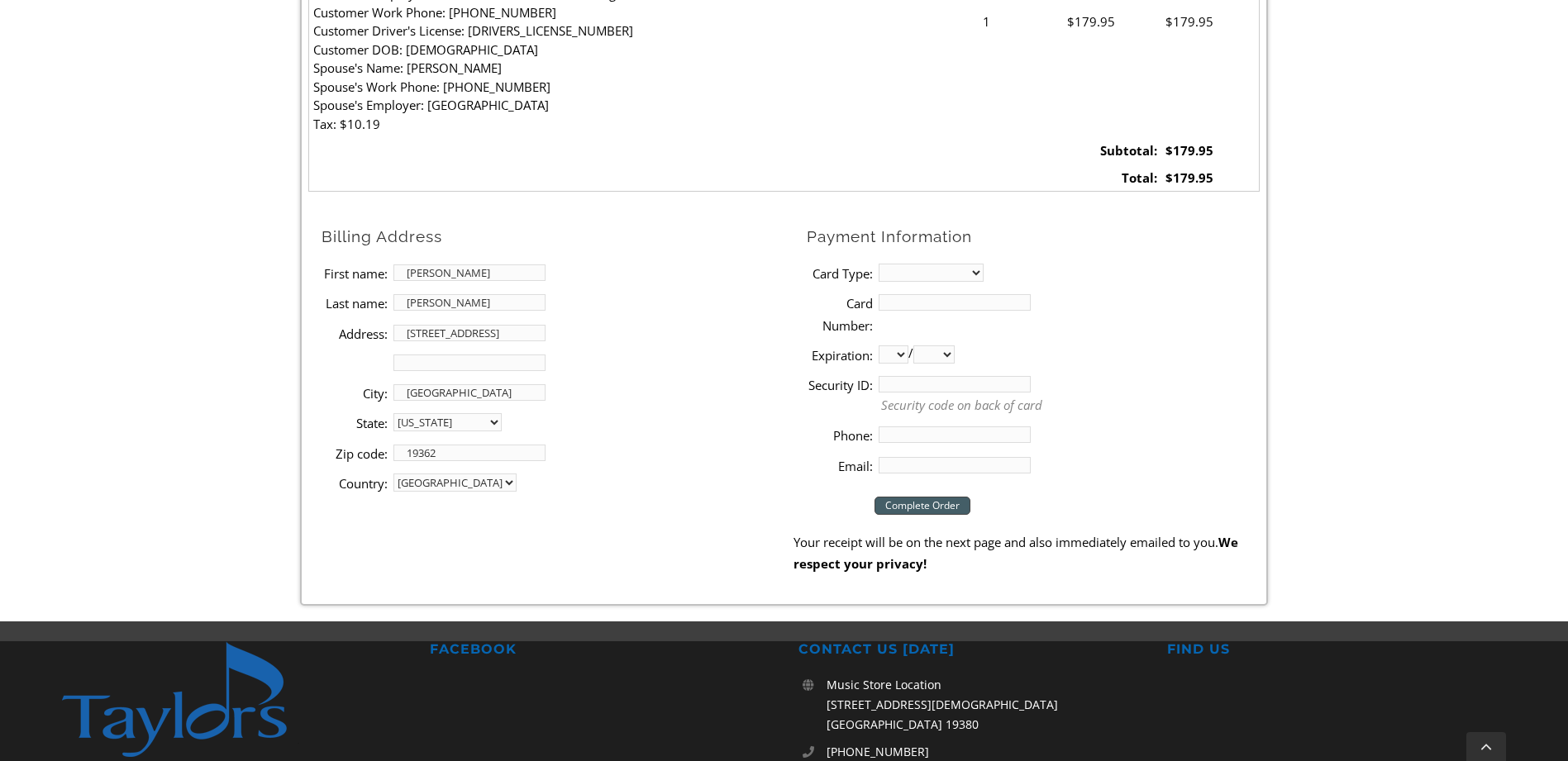
select select "visa"
click at [878, 263] on select "MasterCard Visa American Express Discover" at bounding box center [931, 272] width 105 height 18
click at [931, 306] on input "Card Number:" at bounding box center [955, 302] width 152 height 17
type input "[CREDIT_CARD_NUMBER]"
click at [897, 355] on select "01 02 03 04 05 06 07 08 09 10 11 12" at bounding box center [893, 354] width 30 height 18
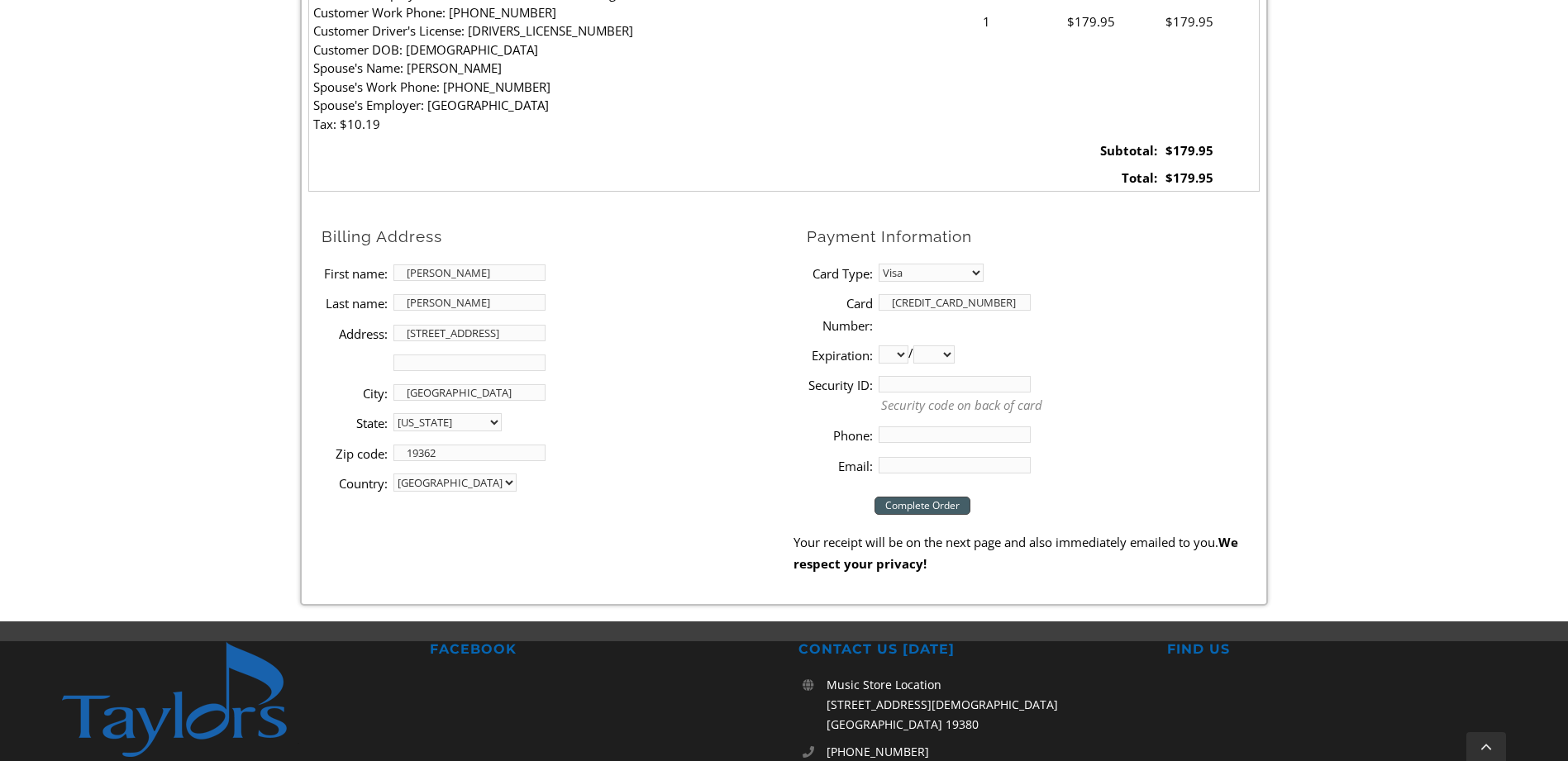
select select "01"
click at [878, 345] on select "01 02 03 04 05 06 07 08 09 10 11 12" at bounding box center [893, 354] width 30 height 18
click at [950, 356] on select "2025 2026 2027 2028 2029 2030 2031 2032 2033 2034 2035 2036 2037" at bounding box center [934, 354] width 41 height 18
select select "2026"
click at [920, 345] on select "2025 2026 2027 2028 2029 2030 2031 2032 2033 2034 2035 2036 2037" at bounding box center [934, 354] width 41 height 18
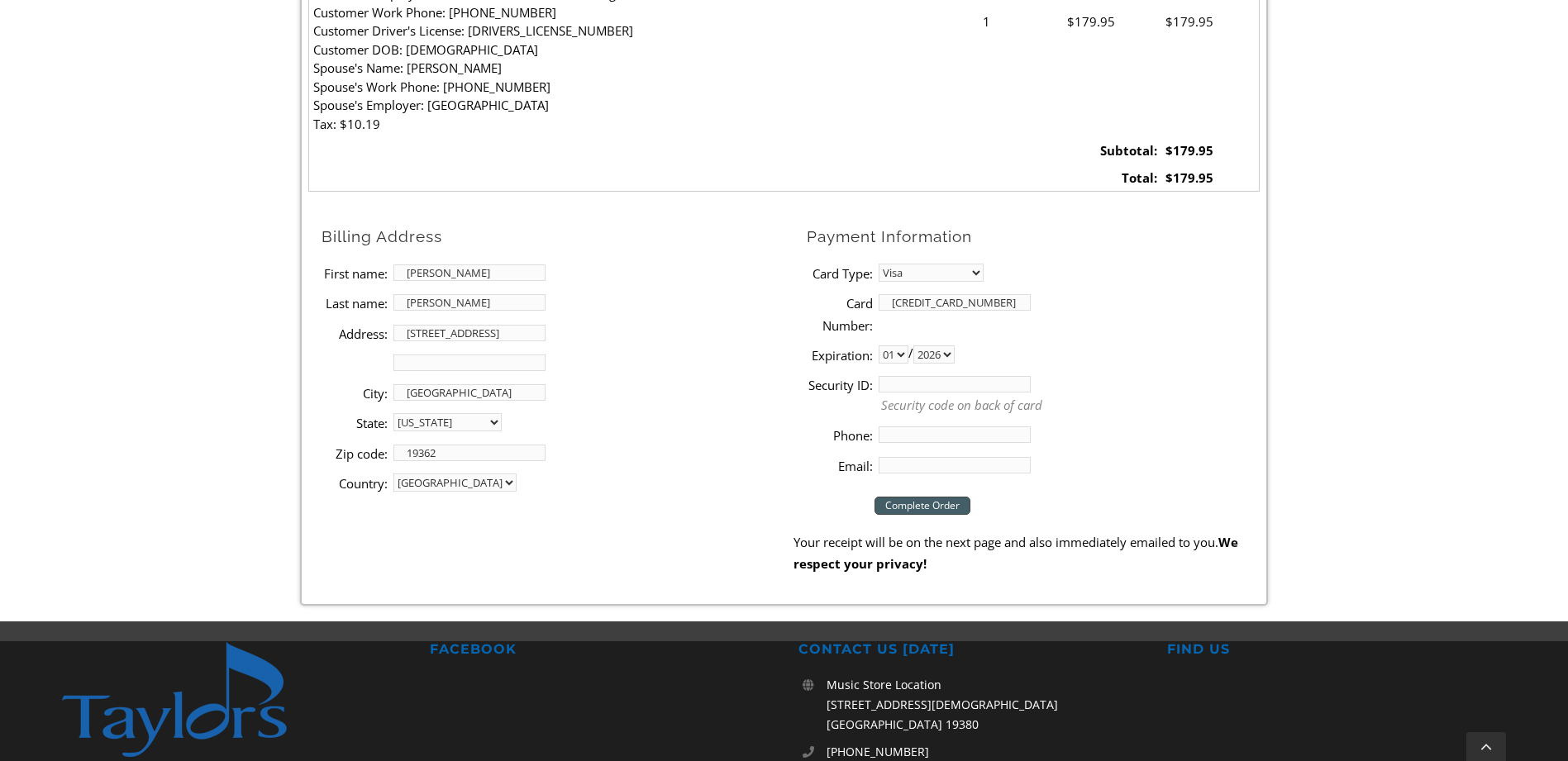
click at [924, 390] on input "Security ID:" at bounding box center [955, 384] width 152 height 17
type input "417"
click at [914, 429] on input "Phone:" at bounding box center [955, 435] width 152 height 17
type input "6092870771"
click at [902, 468] on input "Email:" at bounding box center [955, 465] width 152 height 17
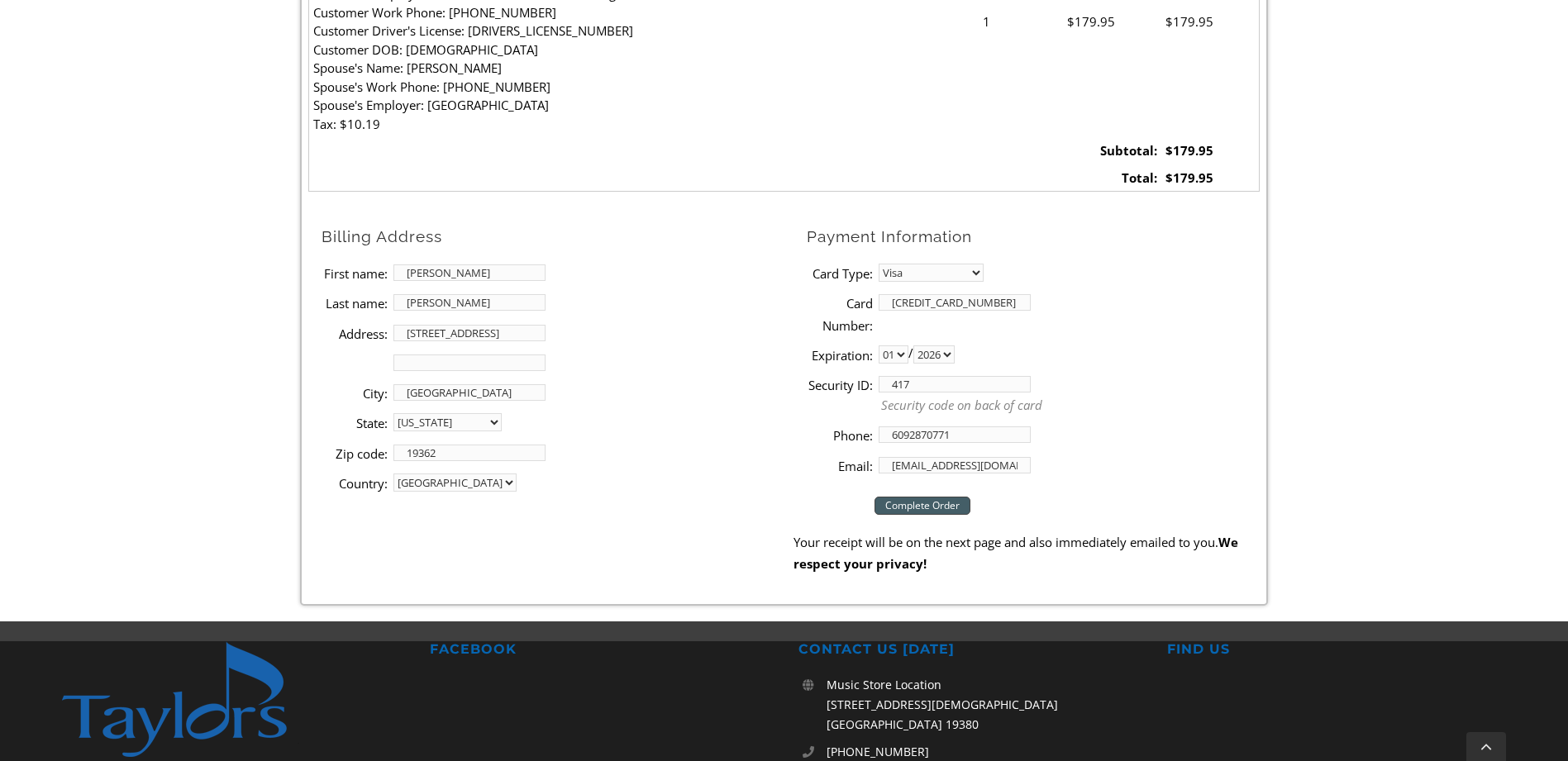
type input "[EMAIL_ADDRESS][DOMAIN_NAME]"
click at [945, 509] on input "Complete Order" at bounding box center [922, 506] width 96 height 18
